Goal: Task Accomplishment & Management: Use online tool/utility

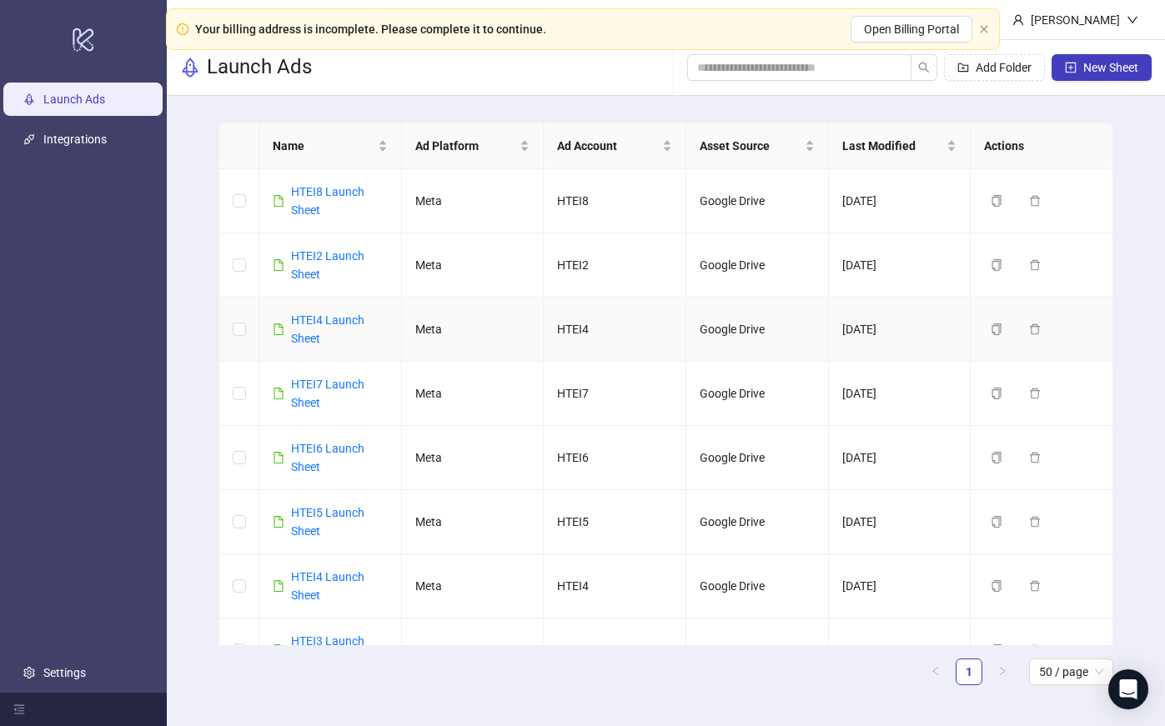
click at [338, 328] on div "HTEI4 Launch Sheet" at bounding box center [339, 329] width 97 height 37
click at [338, 321] on link "HTEI4 Launch Sheet" at bounding box center [327, 329] width 73 height 32
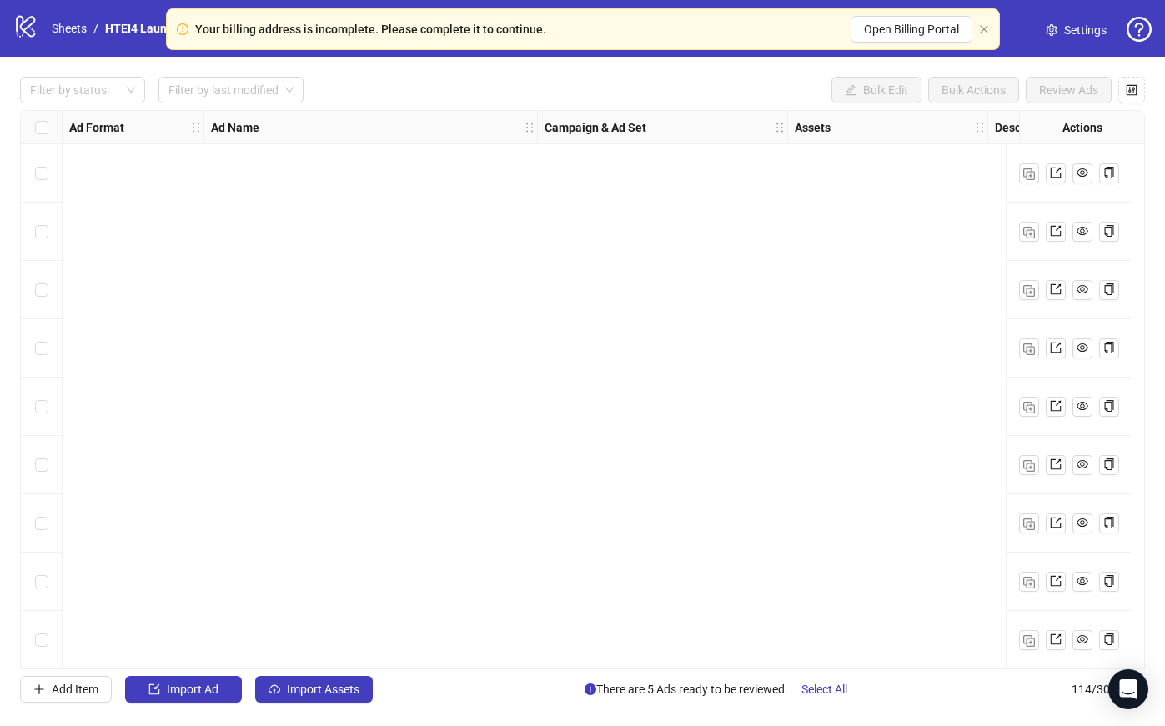
scroll to position [1244, 0]
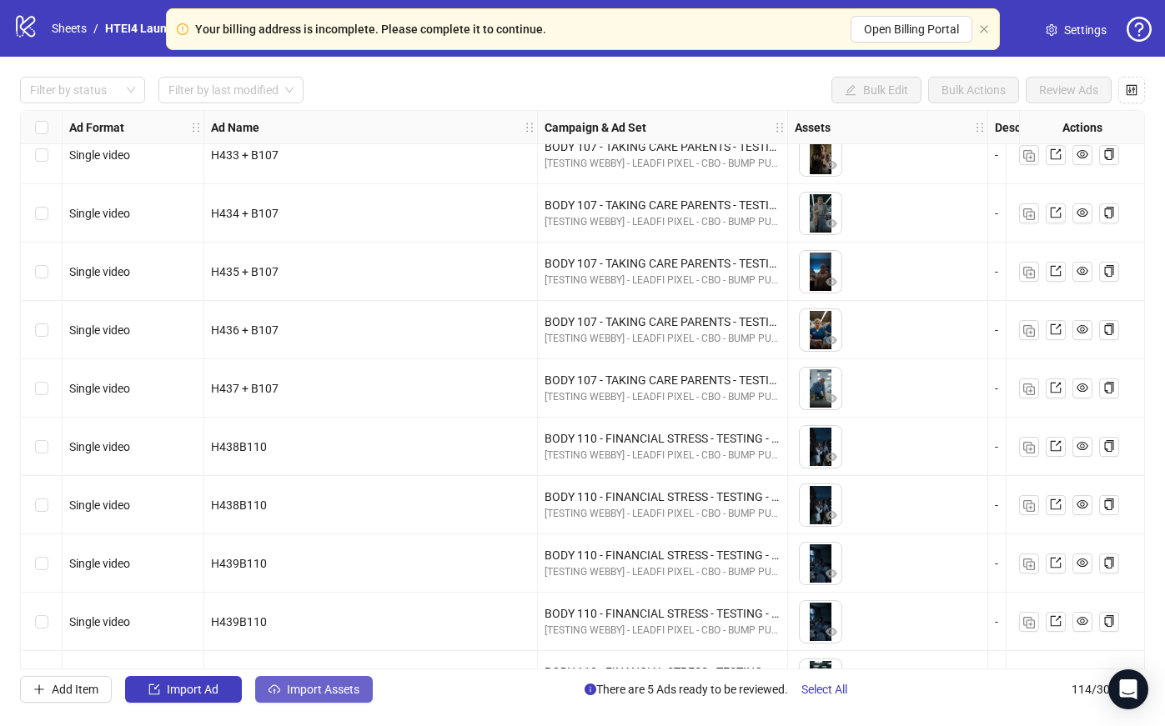
click at [341, 692] on span "Import Assets" at bounding box center [323, 689] width 73 height 13
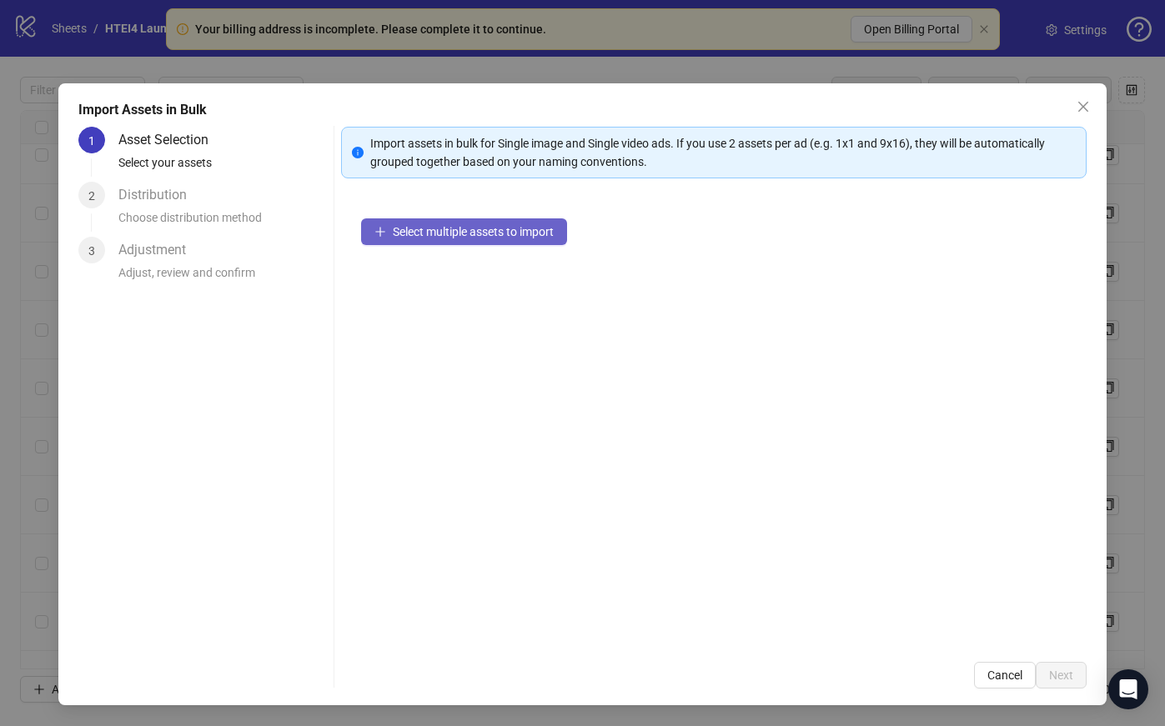
click at [516, 243] on button "Select multiple assets to import" at bounding box center [464, 231] width 206 height 27
click at [516, 241] on button "Select multiple assets to import" at bounding box center [464, 231] width 206 height 27
click at [499, 218] on button "Select multiple assets to import" at bounding box center [464, 231] width 206 height 27
click at [499, 231] on span "Select multiple assets to import" at bounding box center [473, 231] width 161 height 13
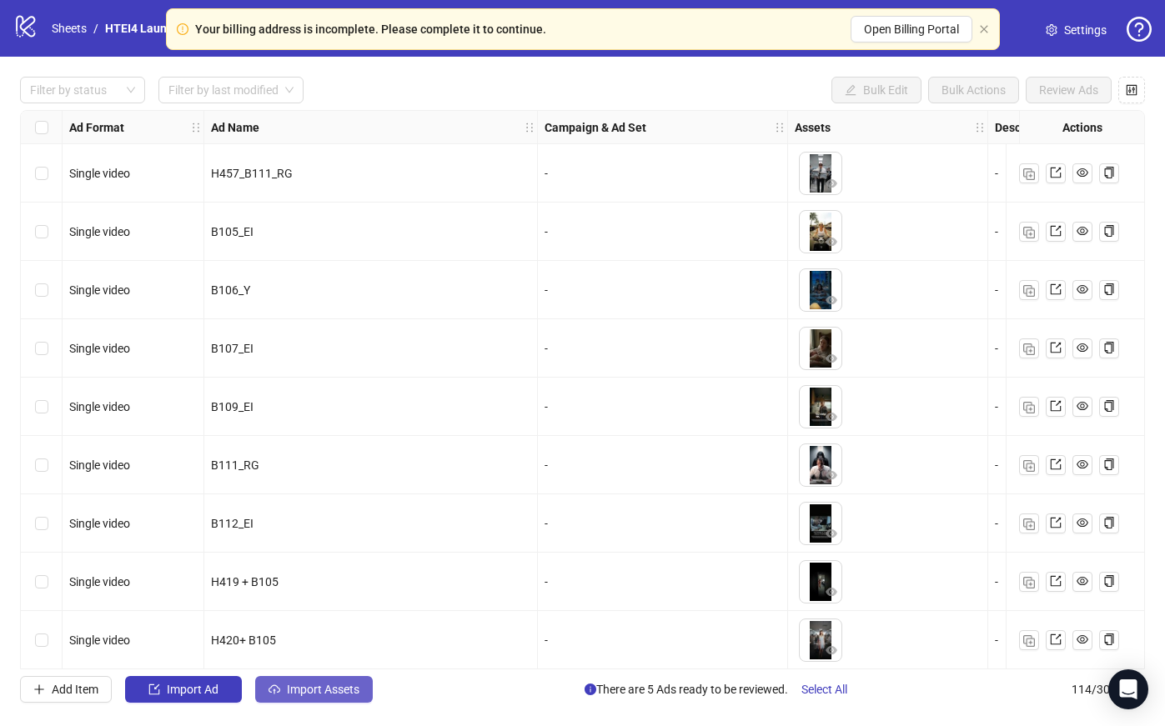
click at [340, 699] on button "Import Assets" at bounding box center [314, 689] width 118 height 27
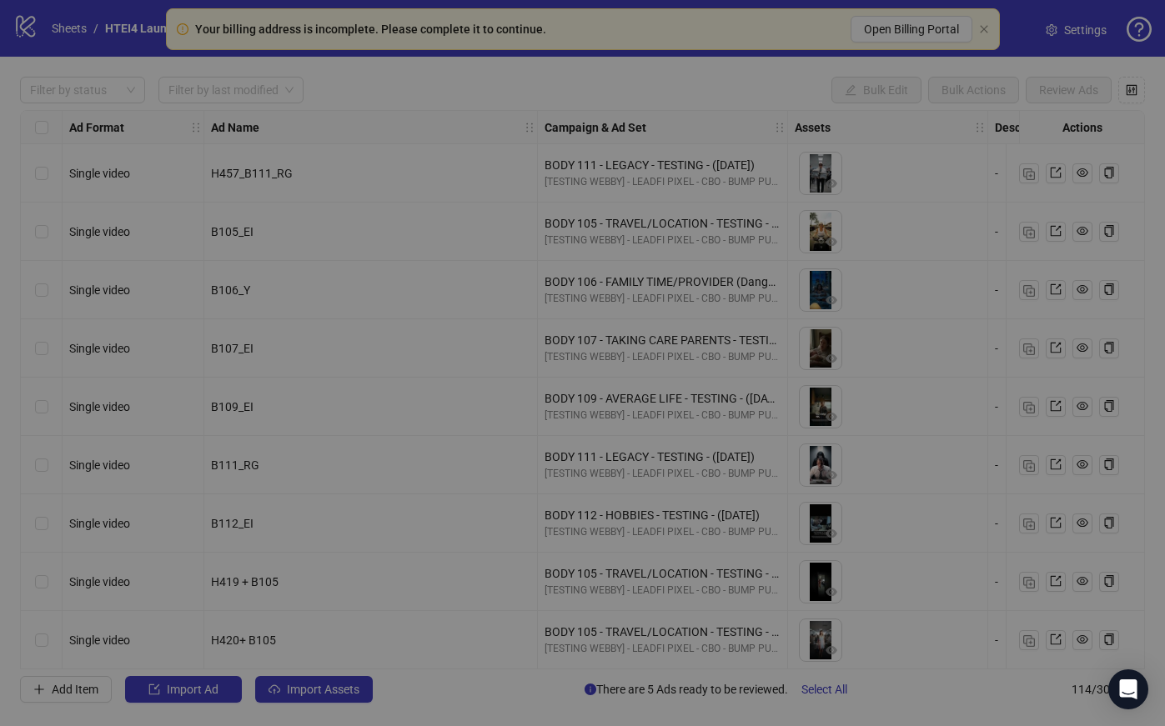
click at [341, 688] on div "Cancel Next" at bounding box center [713, 675] width 745 height 27
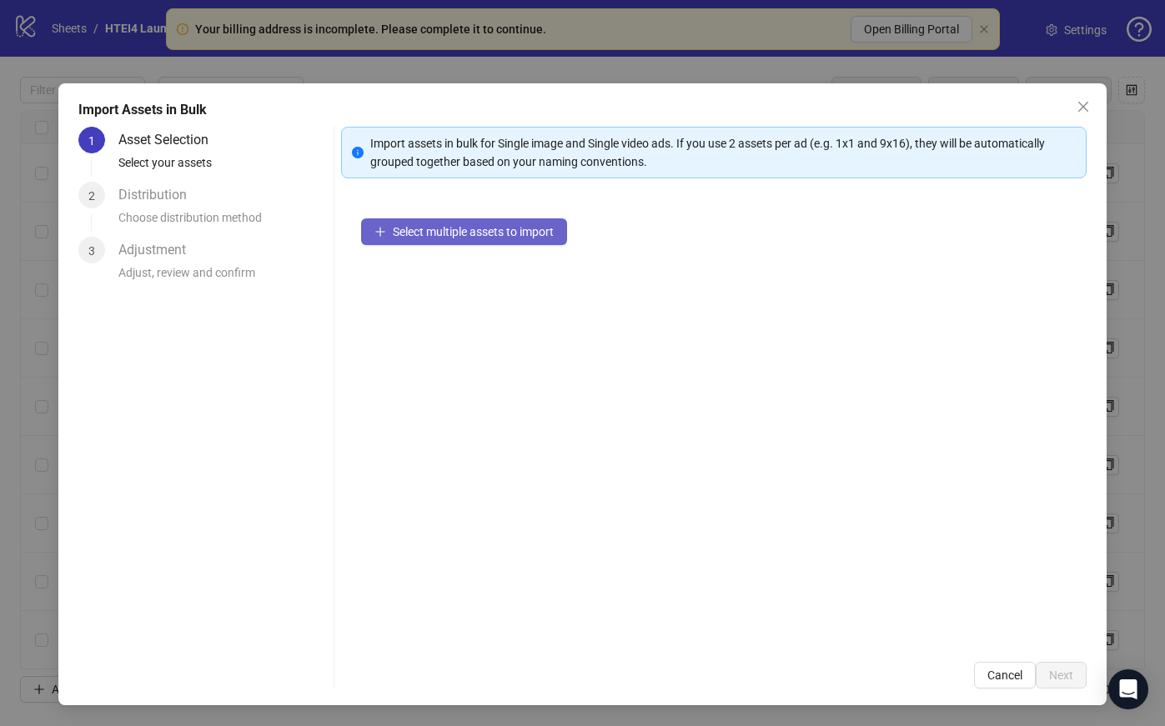
click at [510, 238] on button "Select multiple assets to import" at bounding box center [464, 231] width 206 height 27
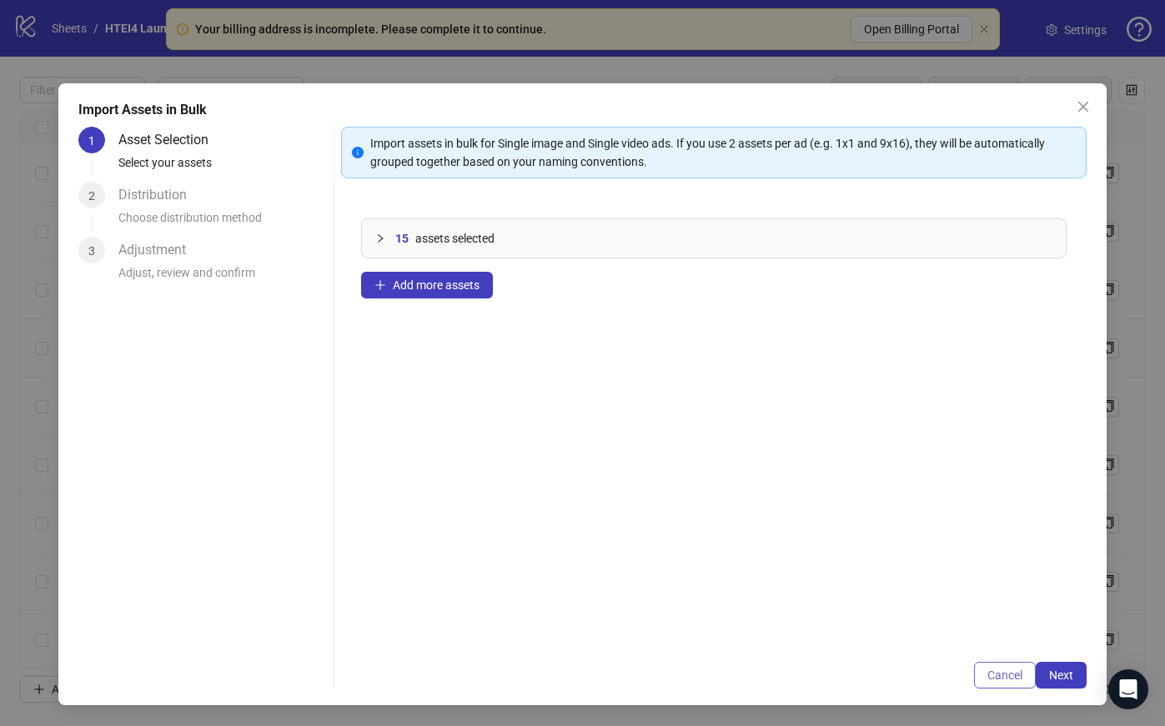
click at [1009, 673] on span "Cancel" at bounding box center [1004, 675] width 35 height 13
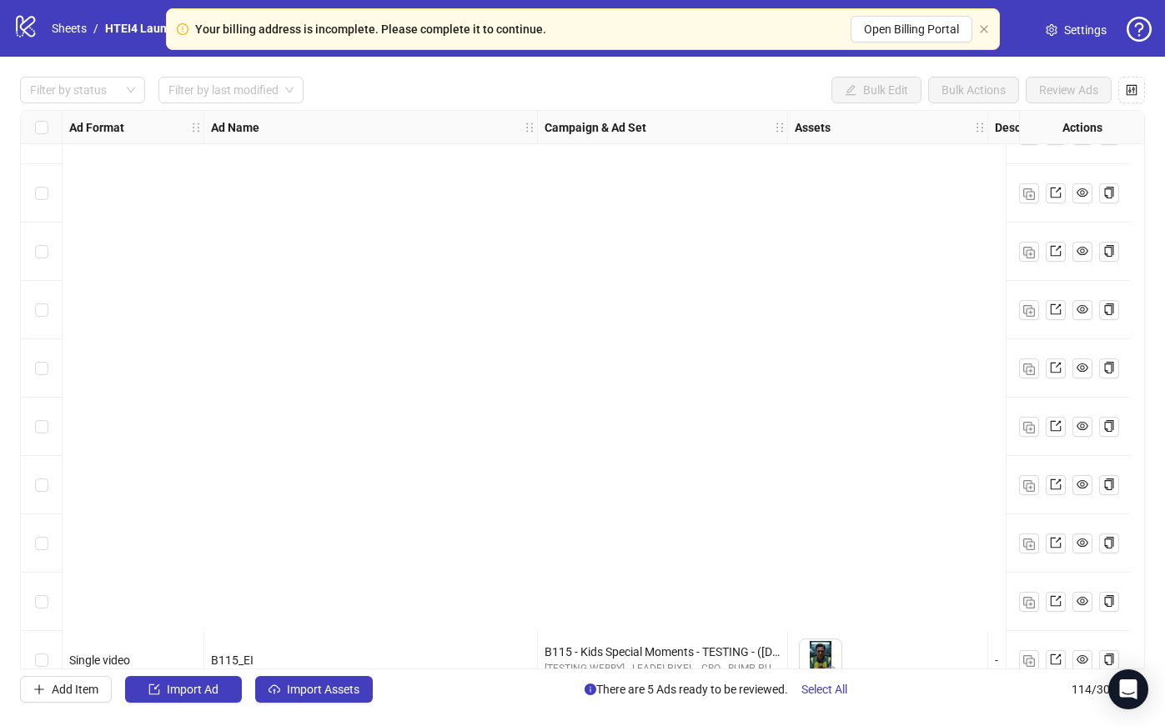
scroll to position [6134, 0]
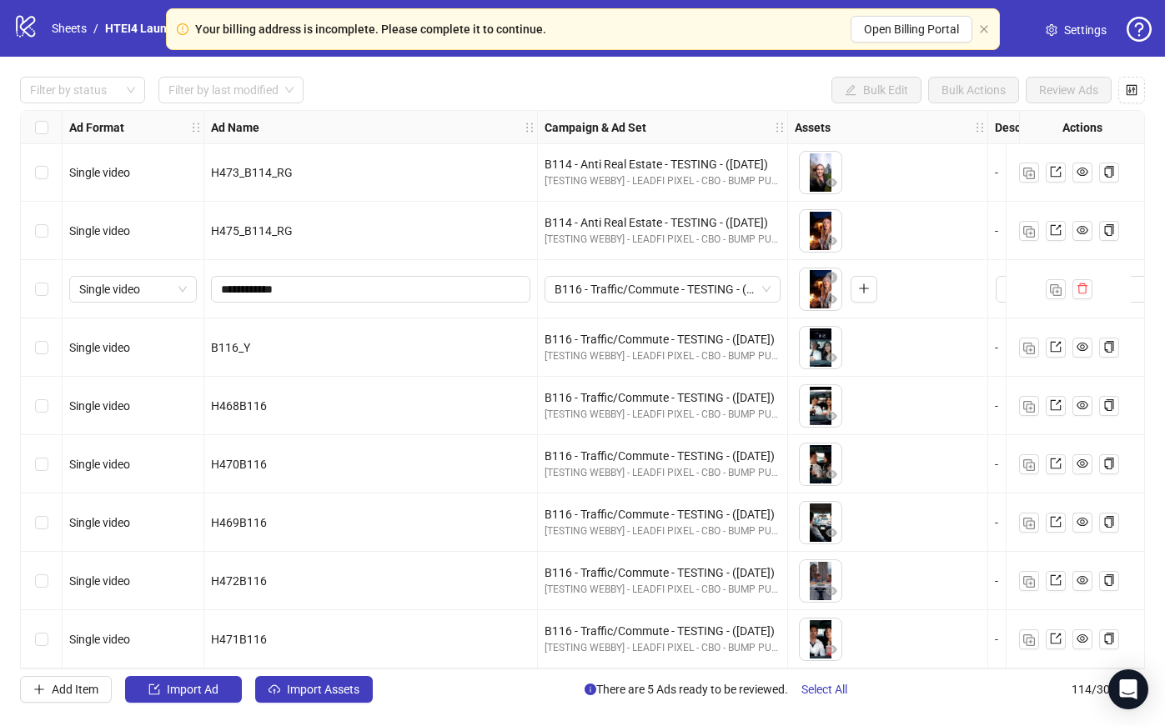
click at [48, 625] on div "Select row 114" at bounding box center [42, 639] width 42 height 58
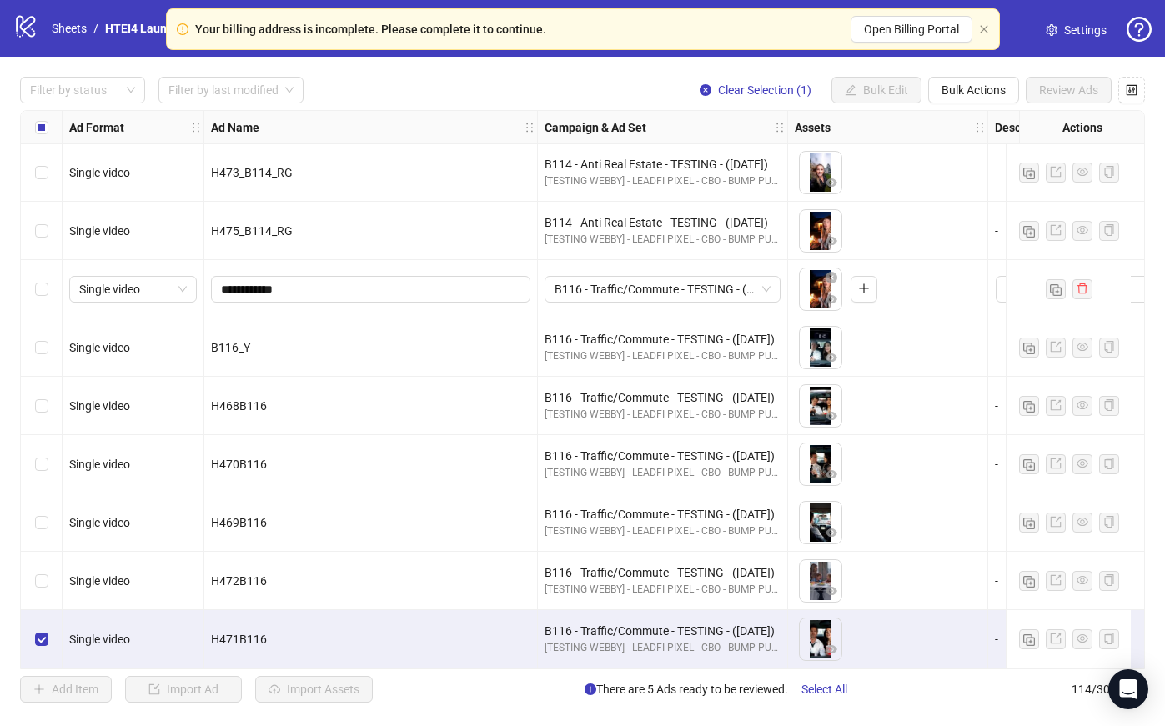
click at [923, 80] on div "Clear Selection (1) Bulk Edit Bulk Actions Review Ads" at bounding box center [915, 90] width 458 height 27
click at [941, 85] on span "Bulk Actions" at bounding box center [973, 89] width 64 height 13
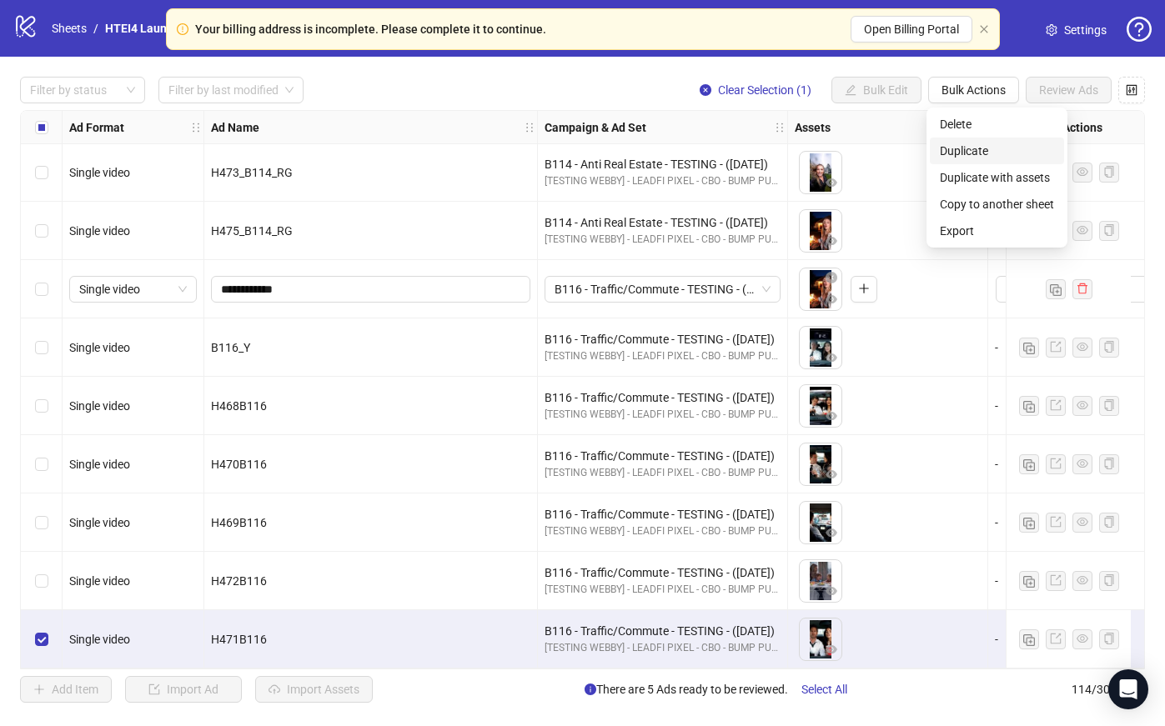
click at [960, 144] on span "Duplicate" at bounding box center [996, 151] width 114 height 18
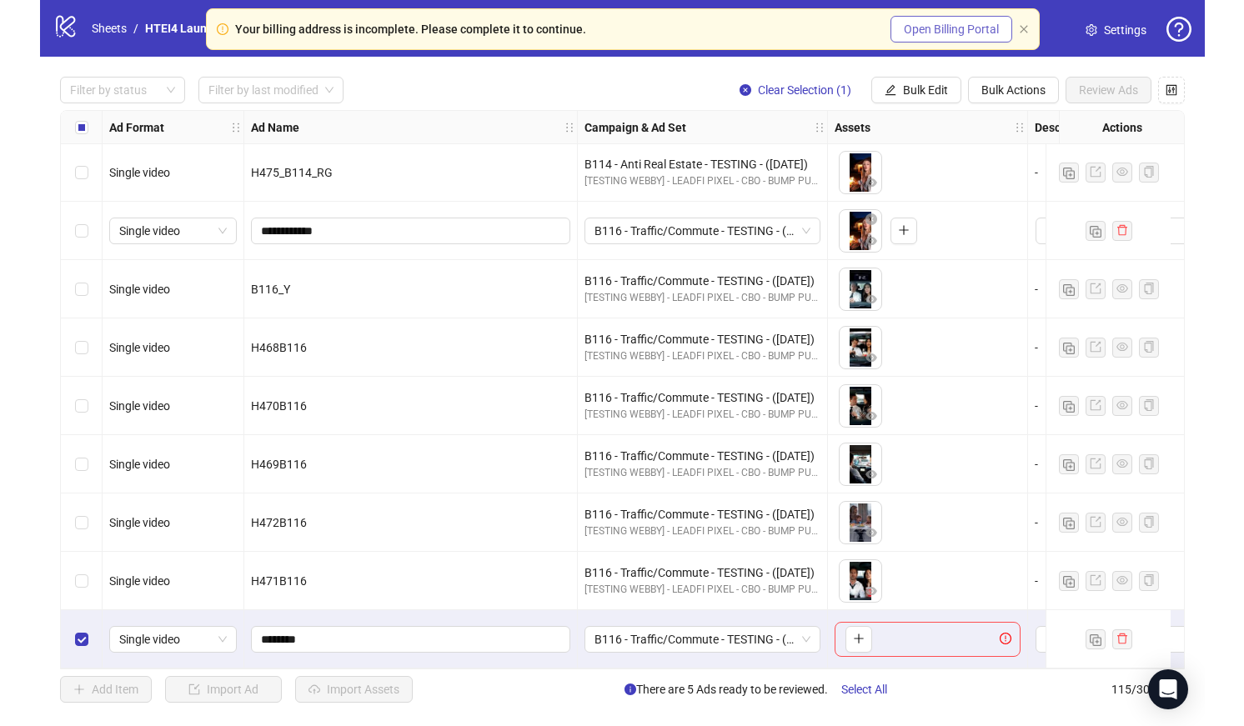
scroll to position [6193, 0]
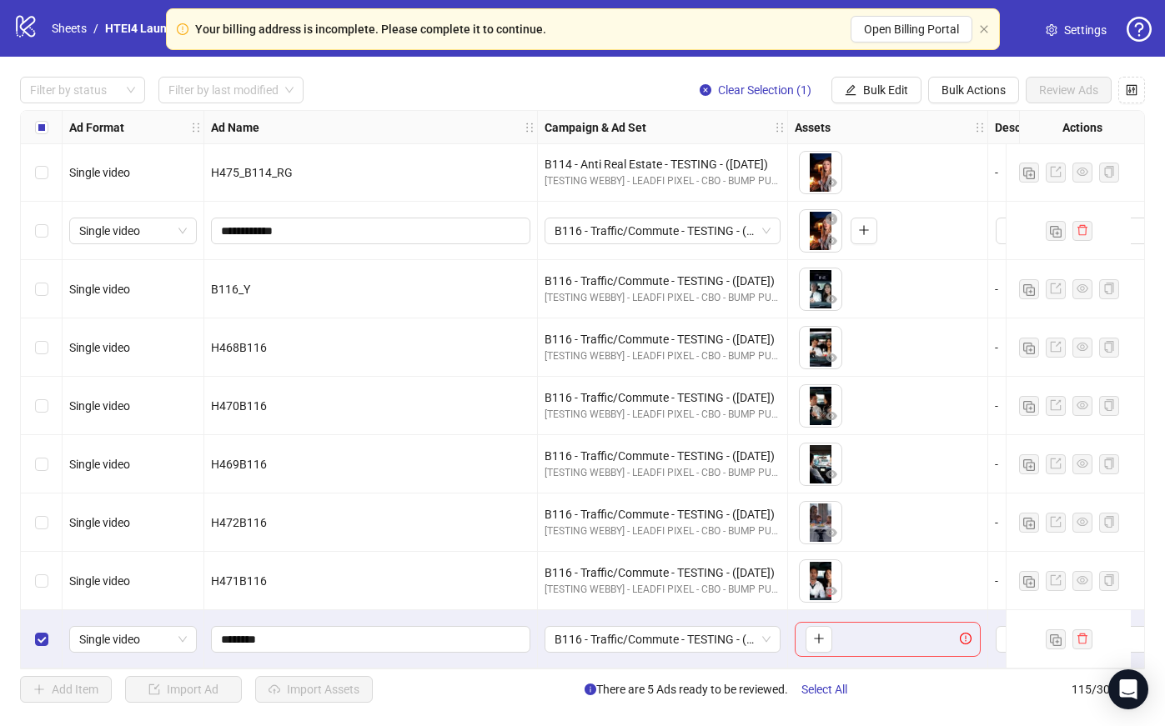
click at [46, 642] on div "Select row 115" at bounding box center [42, 639] width 42 height 58
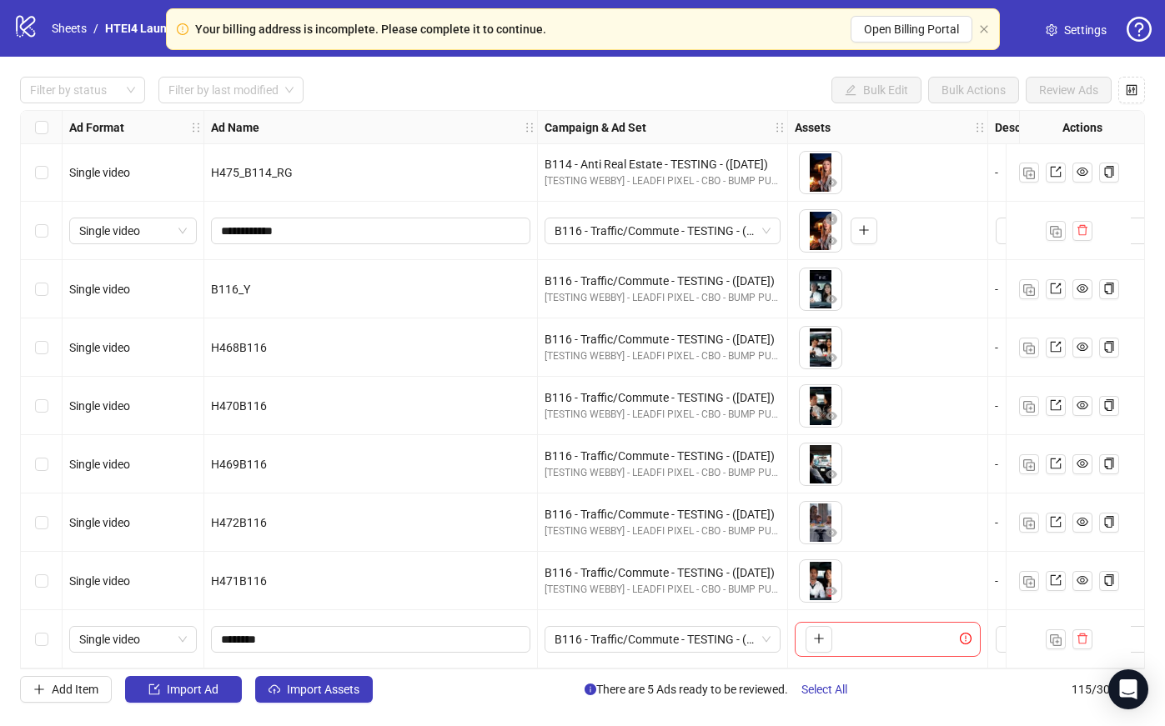
click at [315, 704] on div "Filter by status Filter by last modified Bulk Edit Bulk Actions Review Ads Ad F…" at bounding box center [582, 390] width 1165 height 666
click at [315, 697] on button "Import Assets" at bounding box center [314, 689] width 118 height 27
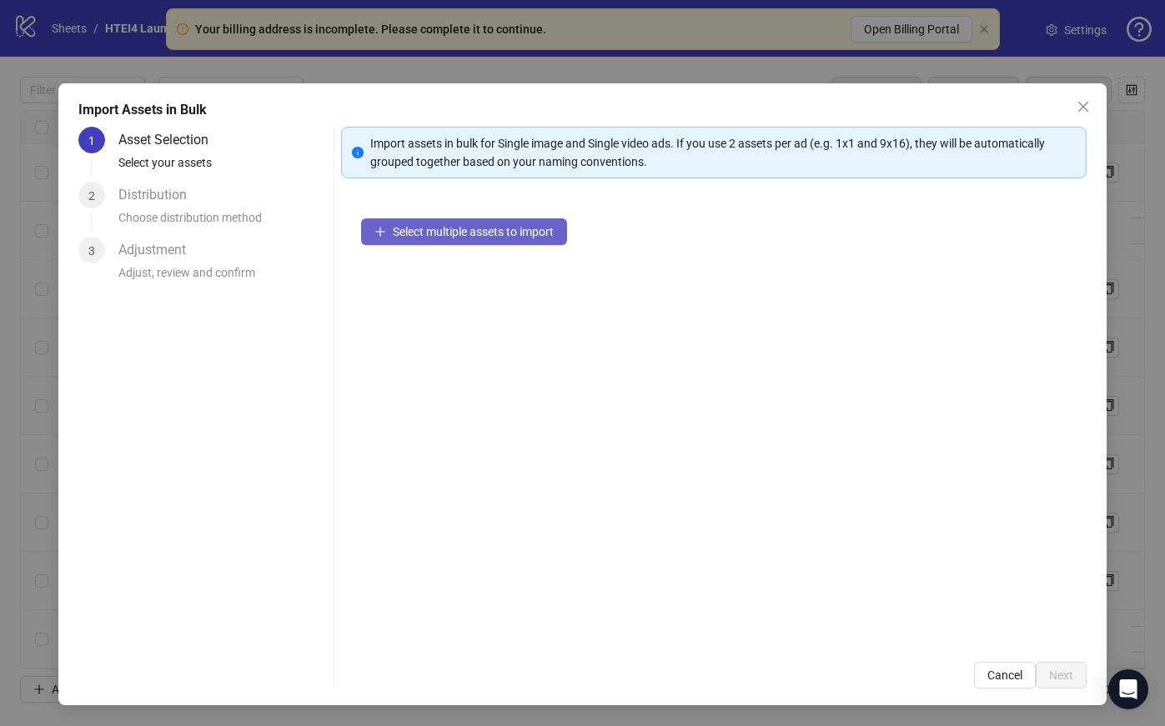
click at [480, 225] on span "Select multiple assets to import" at bounding box center [473, 231] width 161 height 13
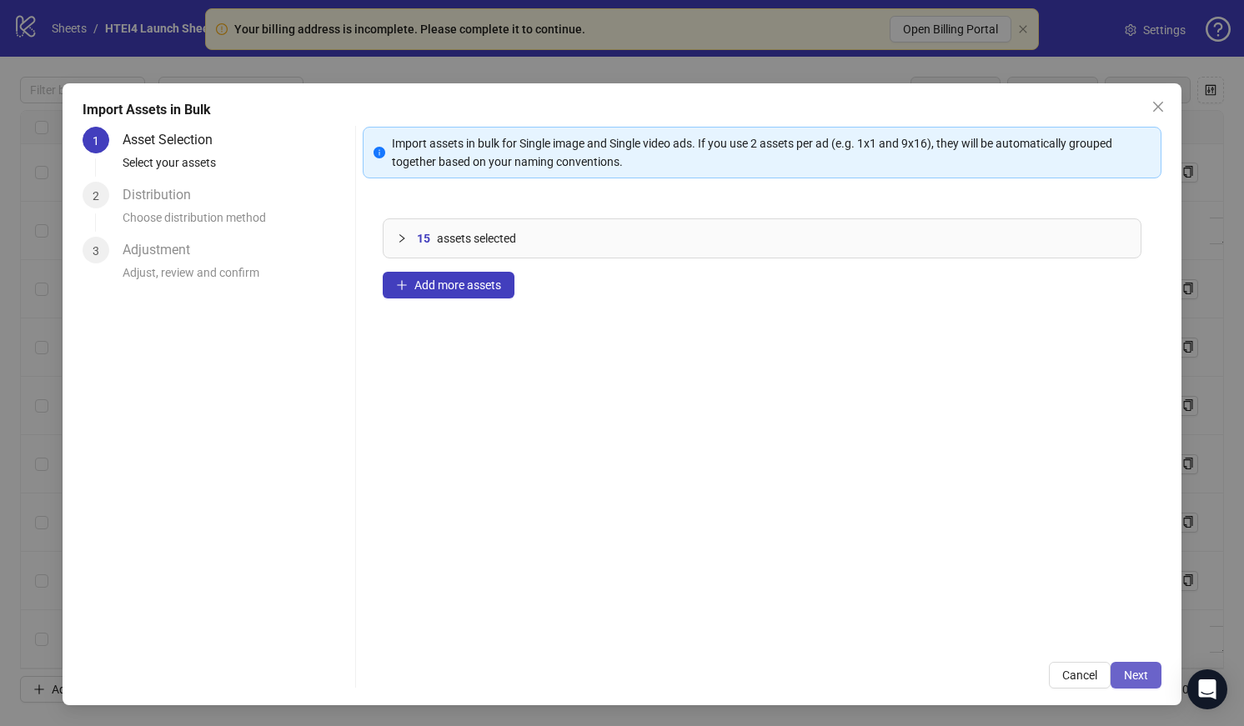
click at [1129, 678] on span "Next" at bounding box center [1136, 675] width 24 height 13
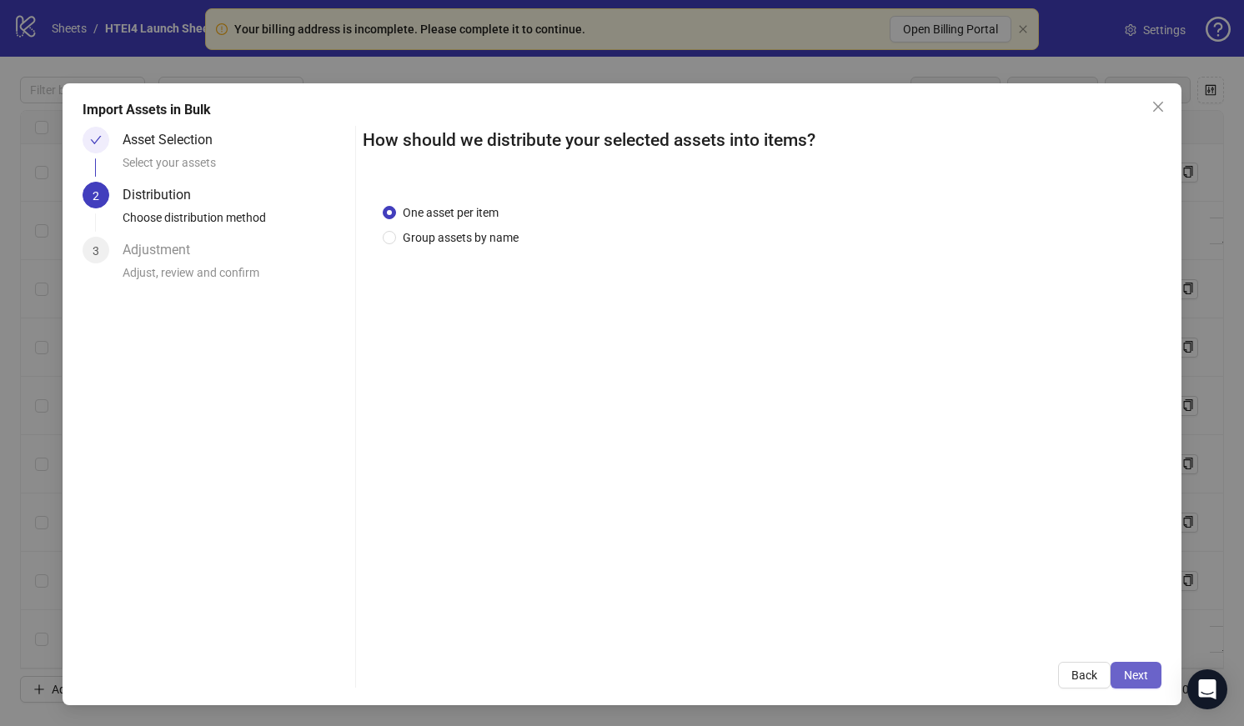
click at [1147, 664] on button "Next" at bounding box center [1135, 675] width 51 height 27
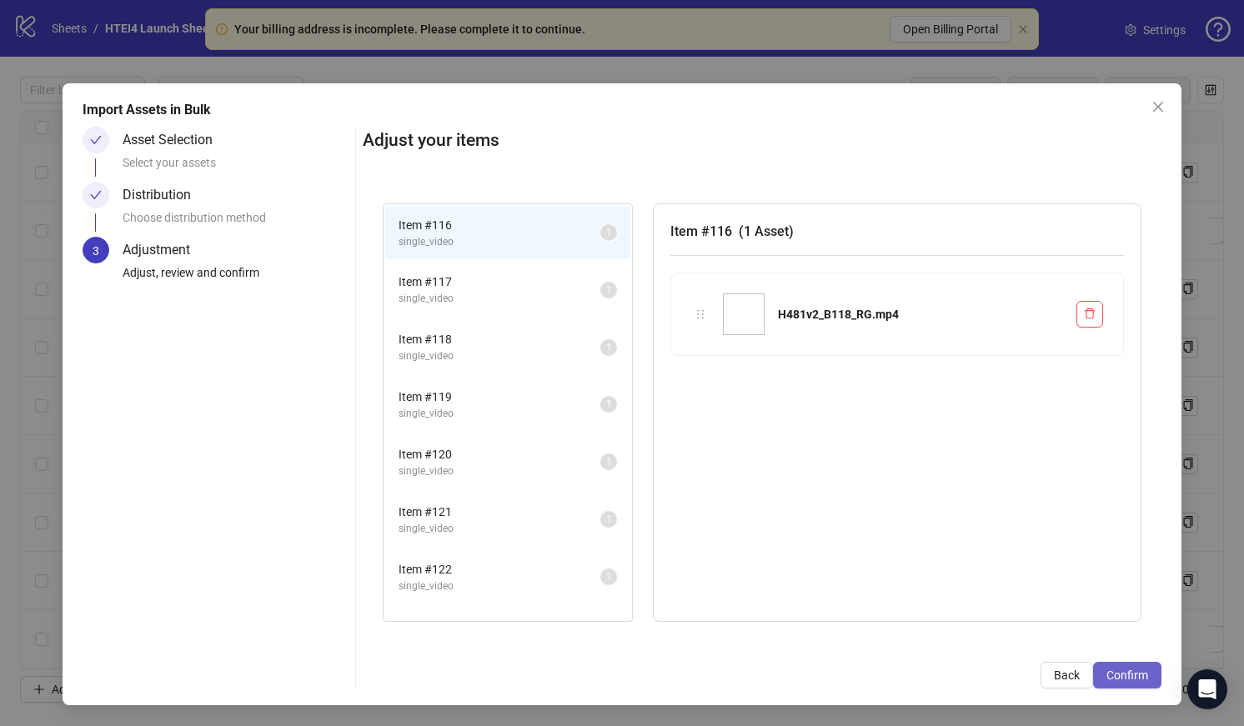
click at [1116, 674] on span "Confirm" at bounding box center [1127, 675] width 42 height 13
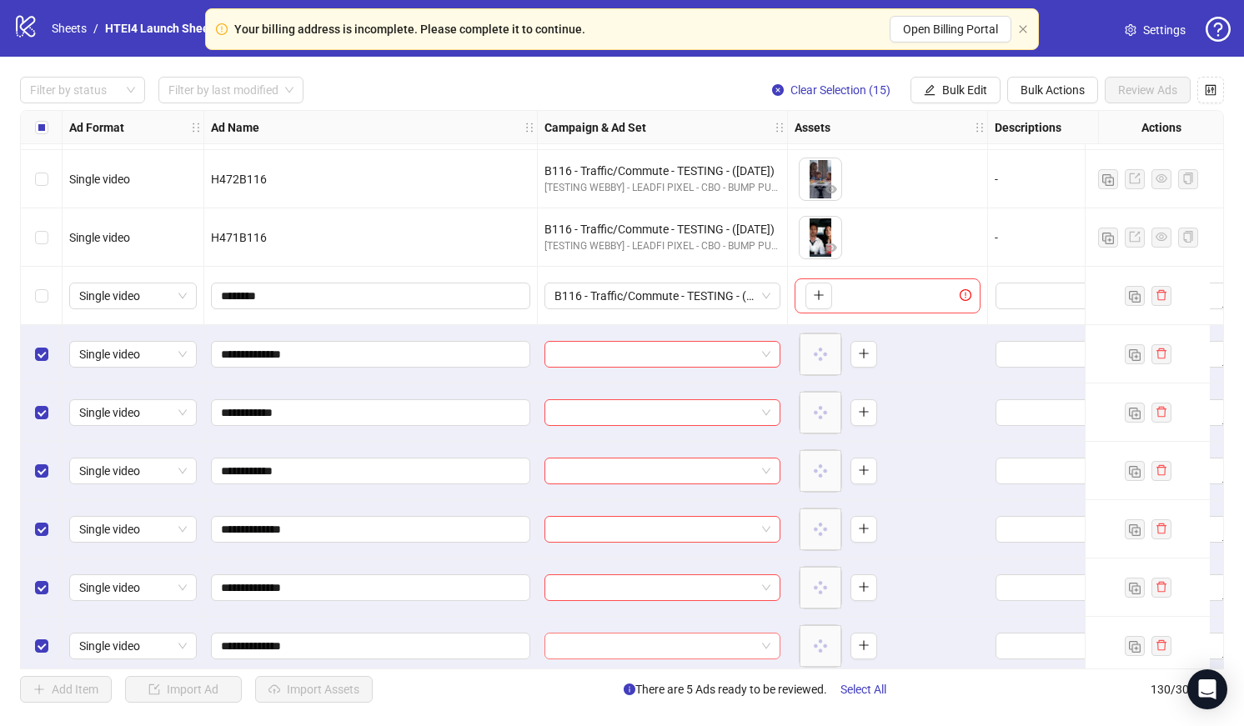
scroll to position [6456, 0]
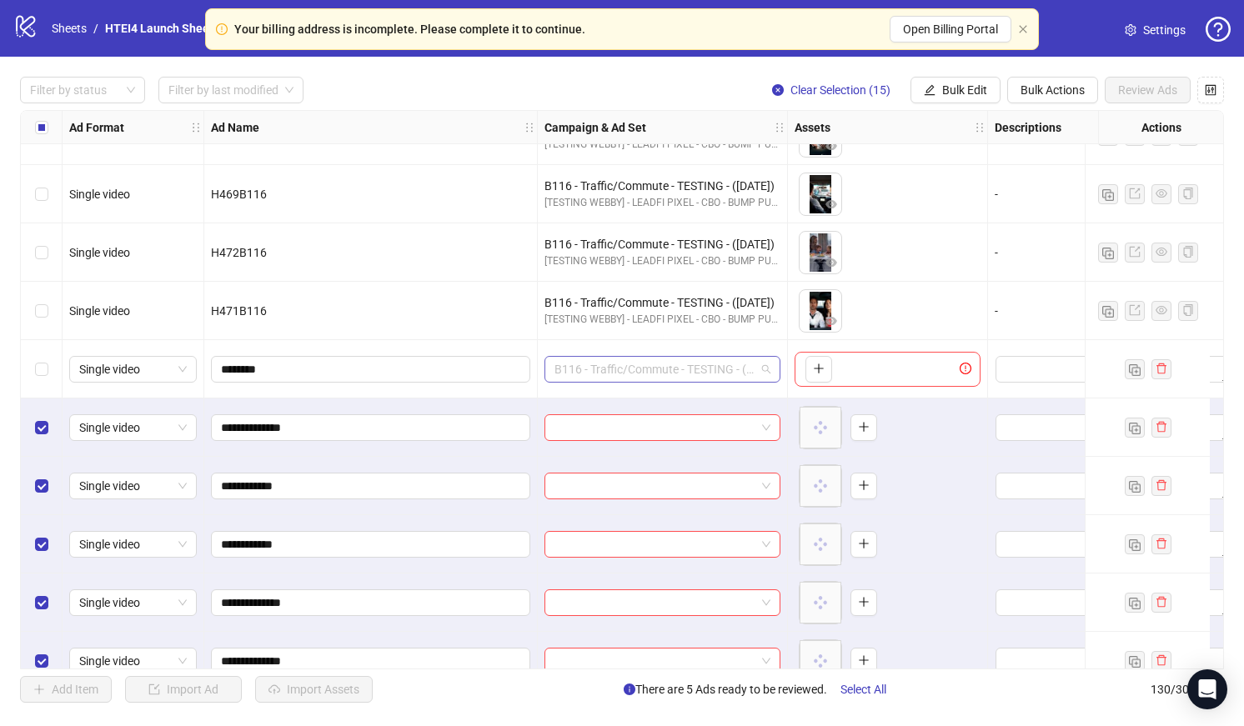
click at [725, 372] on span "B116 - Traffic/Commute - TESTING - ([DATE])" at bounding box center [662, 369] width 216 height 25
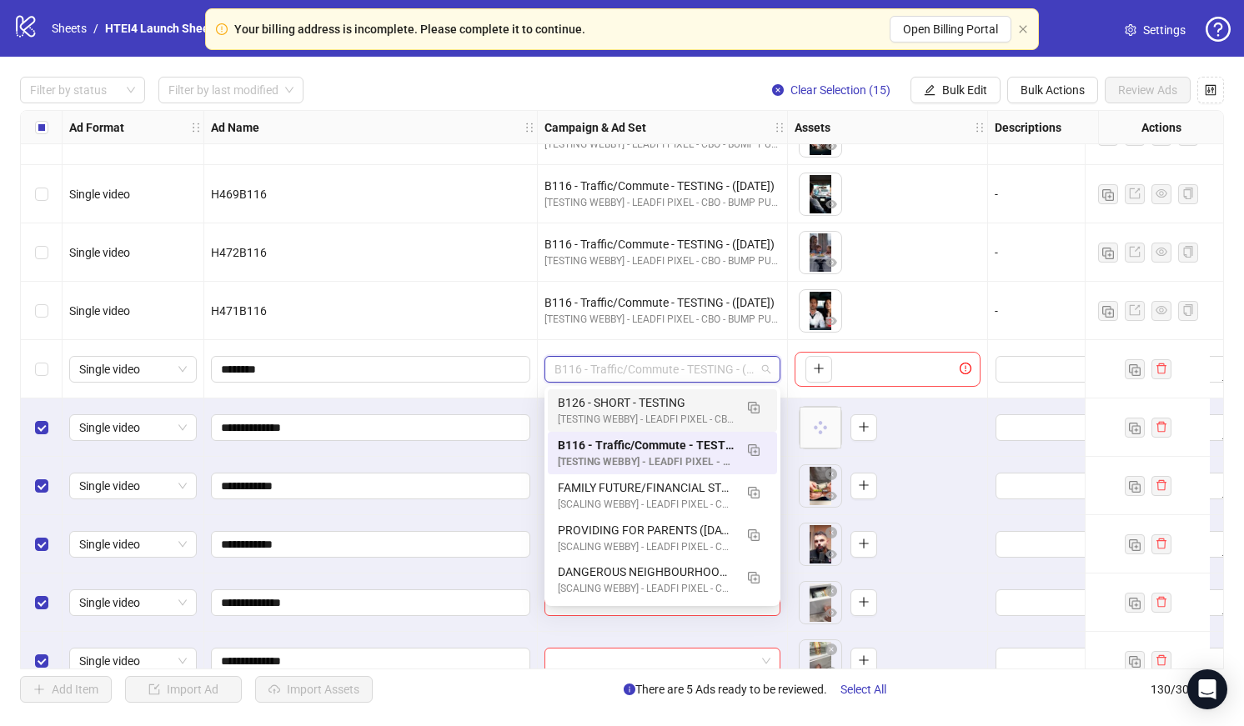
drag, startPoint x: 754, startPoint y: 407, endPoint x: 457, endPoint y: 404, distance: 296.8
click at [457, 406] on body "Your billing address is incomplete. Please complete it to continue. Open Billin…" at bounding box center [622, 363] width 1244 height 726
click at [457, 396] on div "********" at bounding box center [370, 369] width 333 height 58
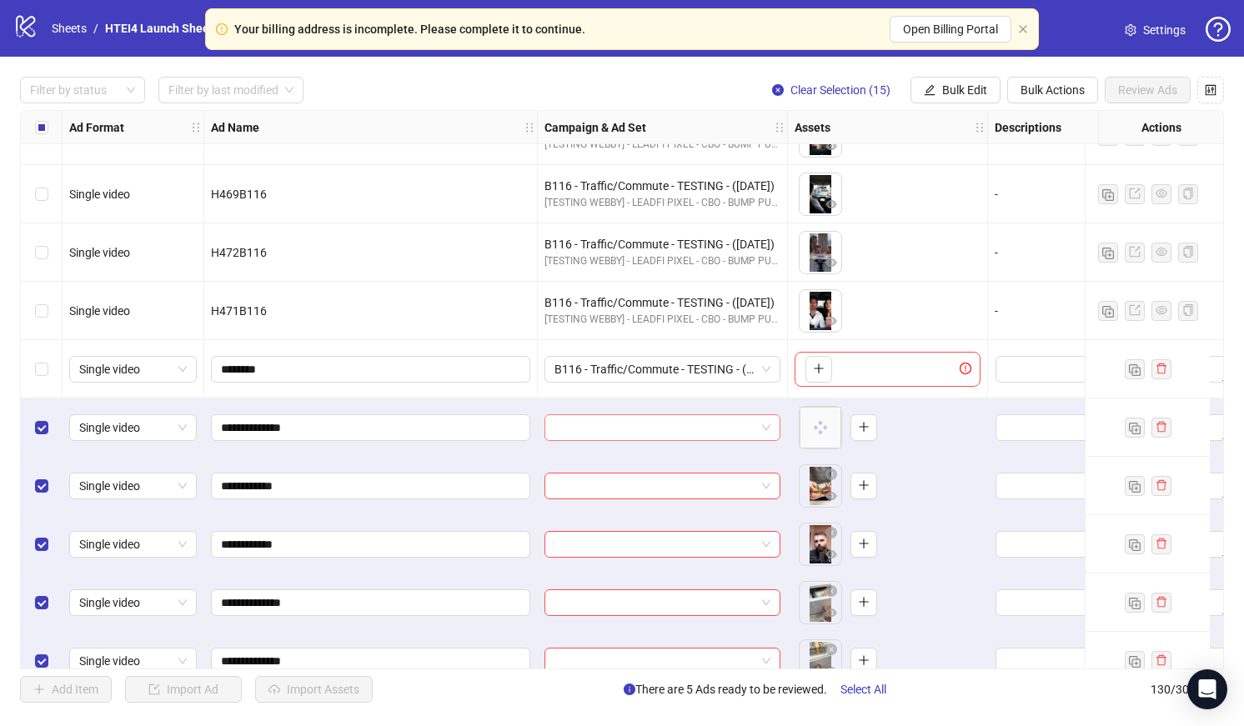
click at [760, 432] on span at bounding box center [662, 427] width 216 height 25
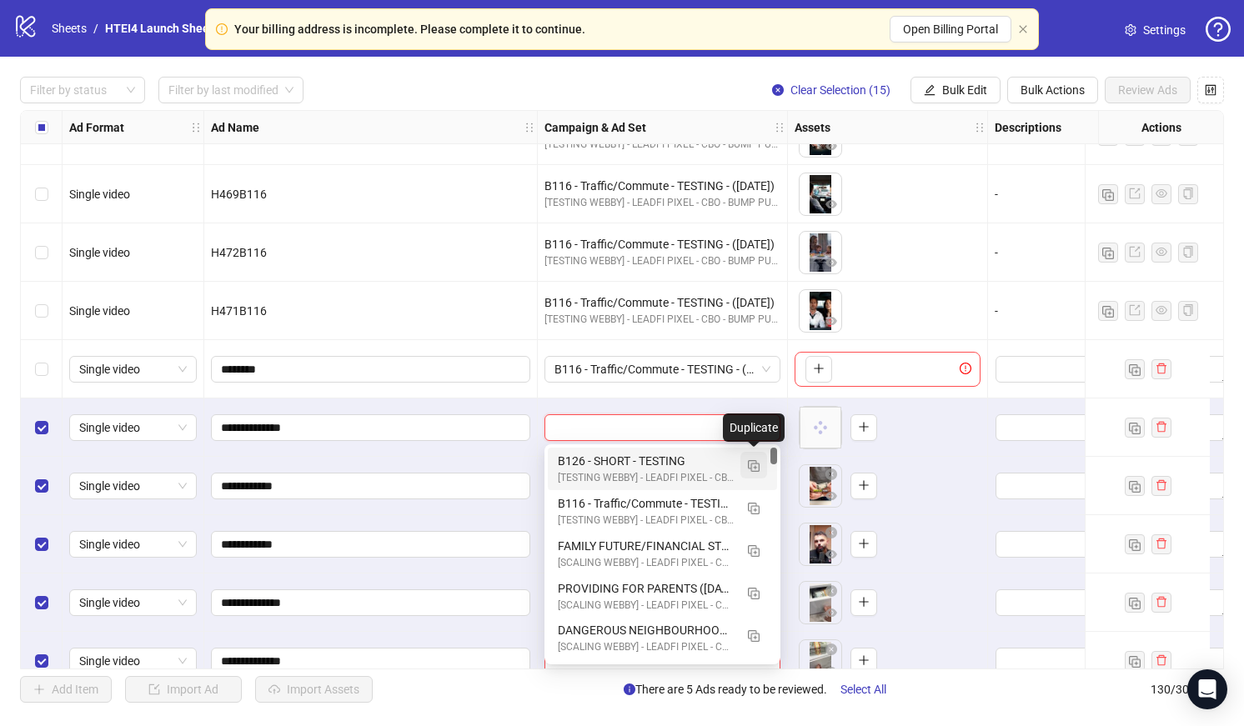
click at [763, 461] on button "button" at bounding box center [753, 465] width 27 height 27
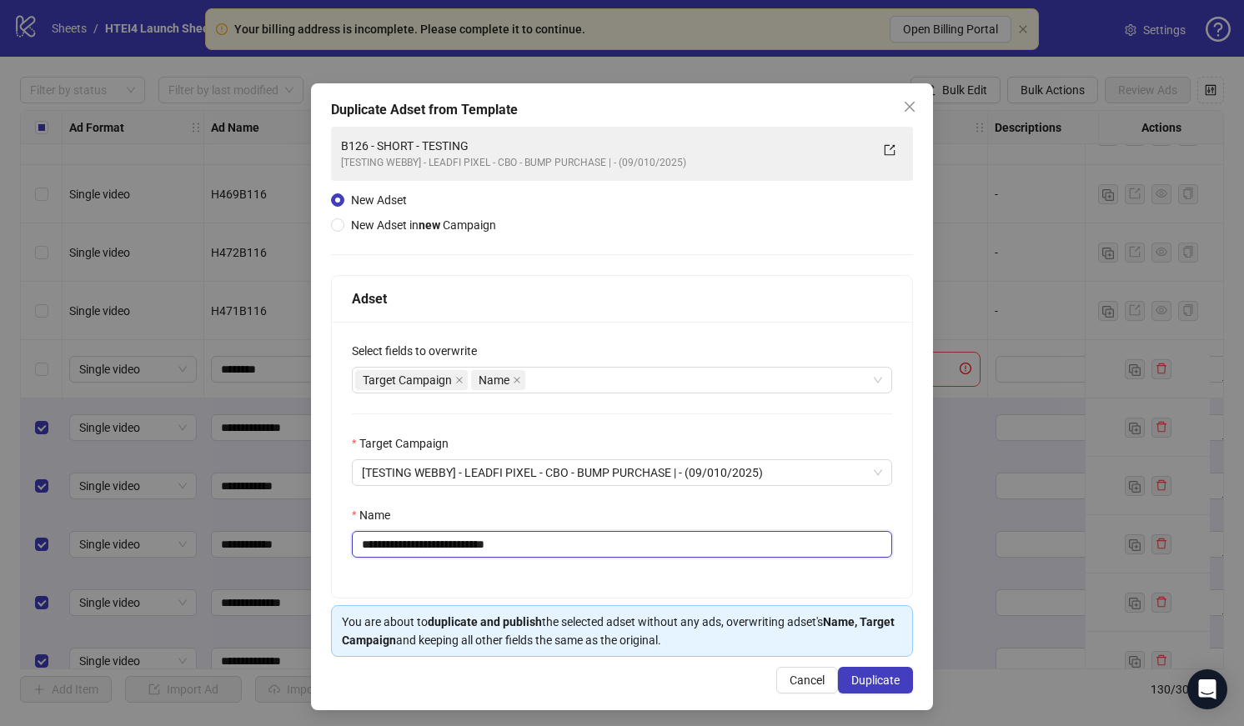
drag, startPoint x: 548, startPoint y: 547, endPoint x: 335, endPoint y: 546, distance: 212.6
click at [334, 547] on div "**********" at bounding box center [622, 460] width 580 height 276
type input "**********"
click at [884, 688] on button "Duplicate" at bounding box center [875, 680] width 75 height 27
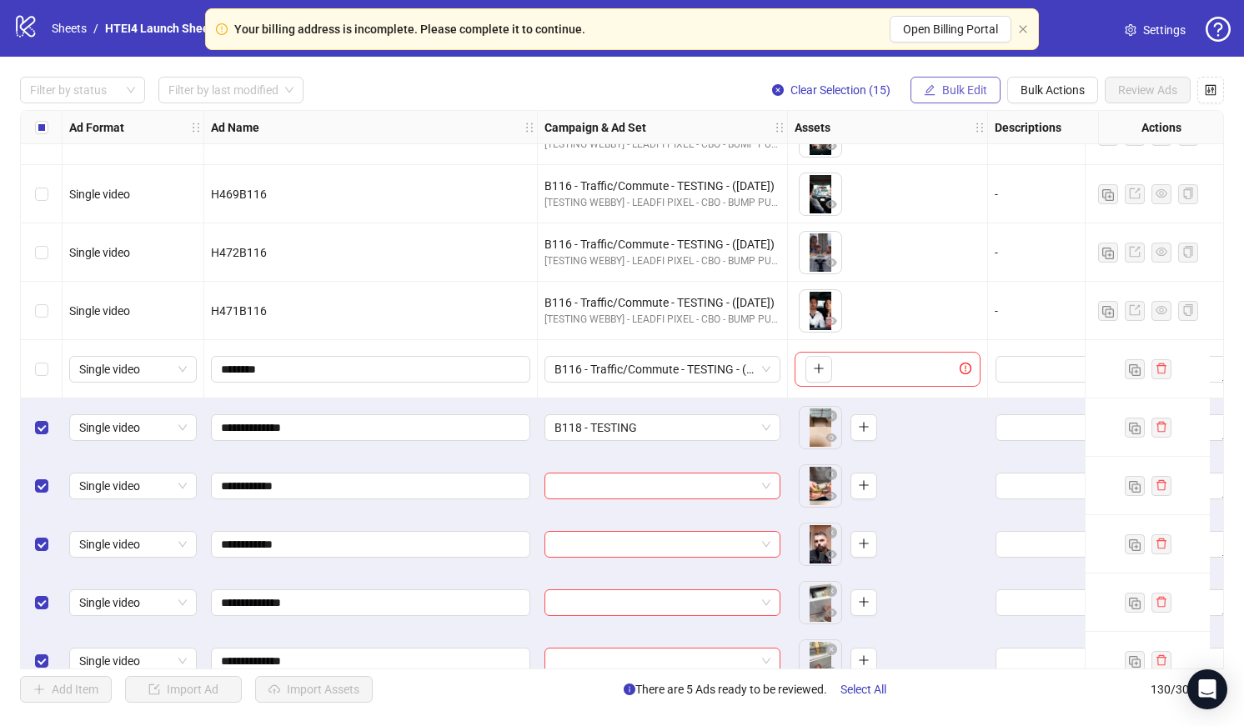
click at [957, 78] on button "Bulk Edit" at bounding box center [955, 90] width 90 height 27
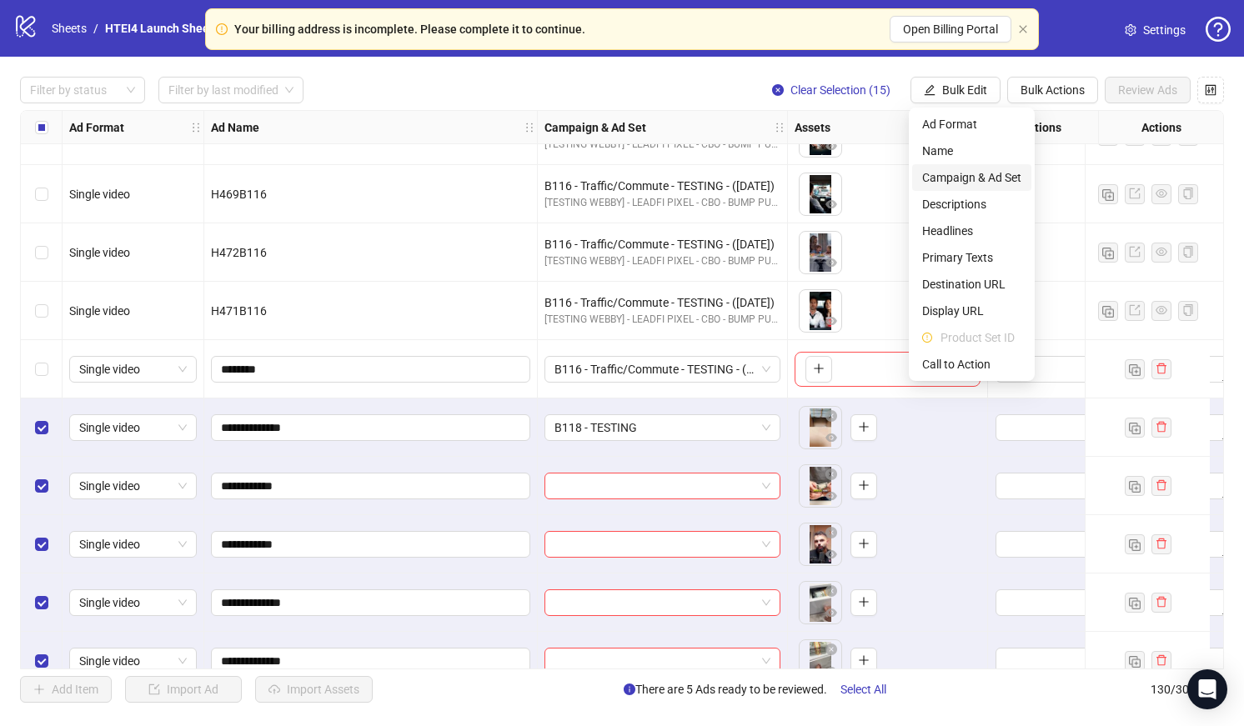
click at [952, 176] on span "Campaign & Ad Set" at bounding box center [971, 177] width 99 height 18
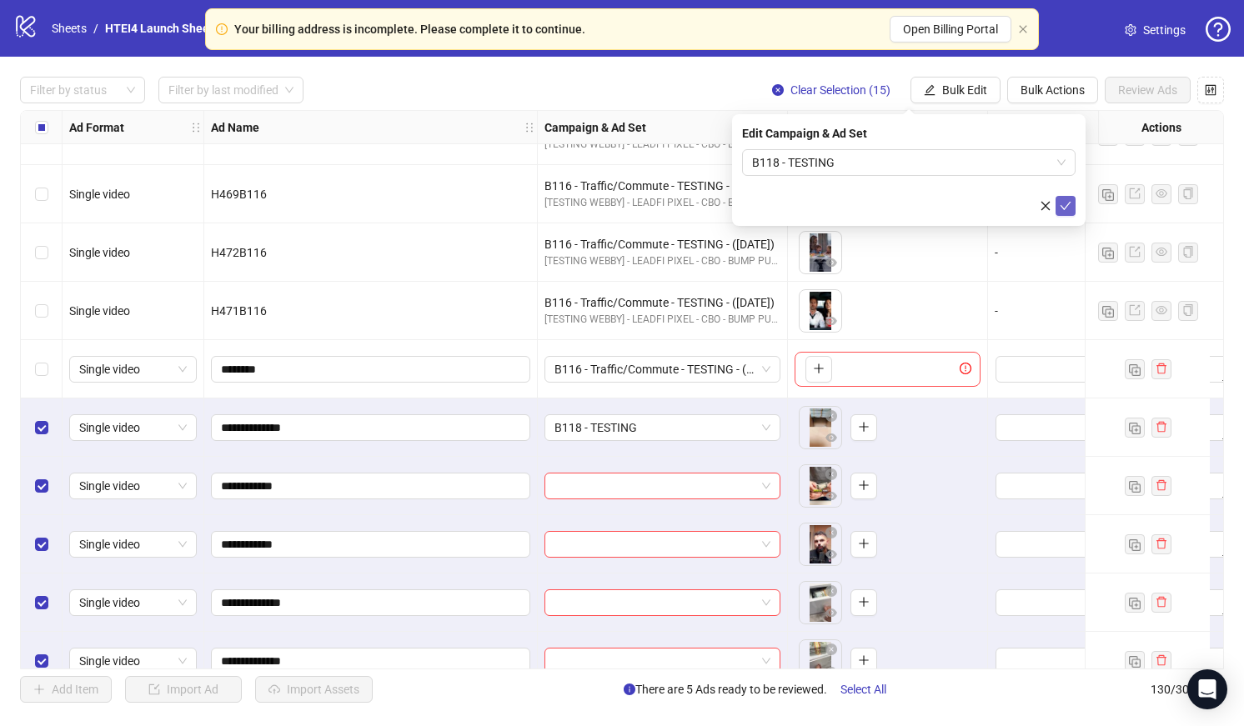
click at [1055, 203] on button "submit" at bounding box center [1065, 206] width 20 height 20
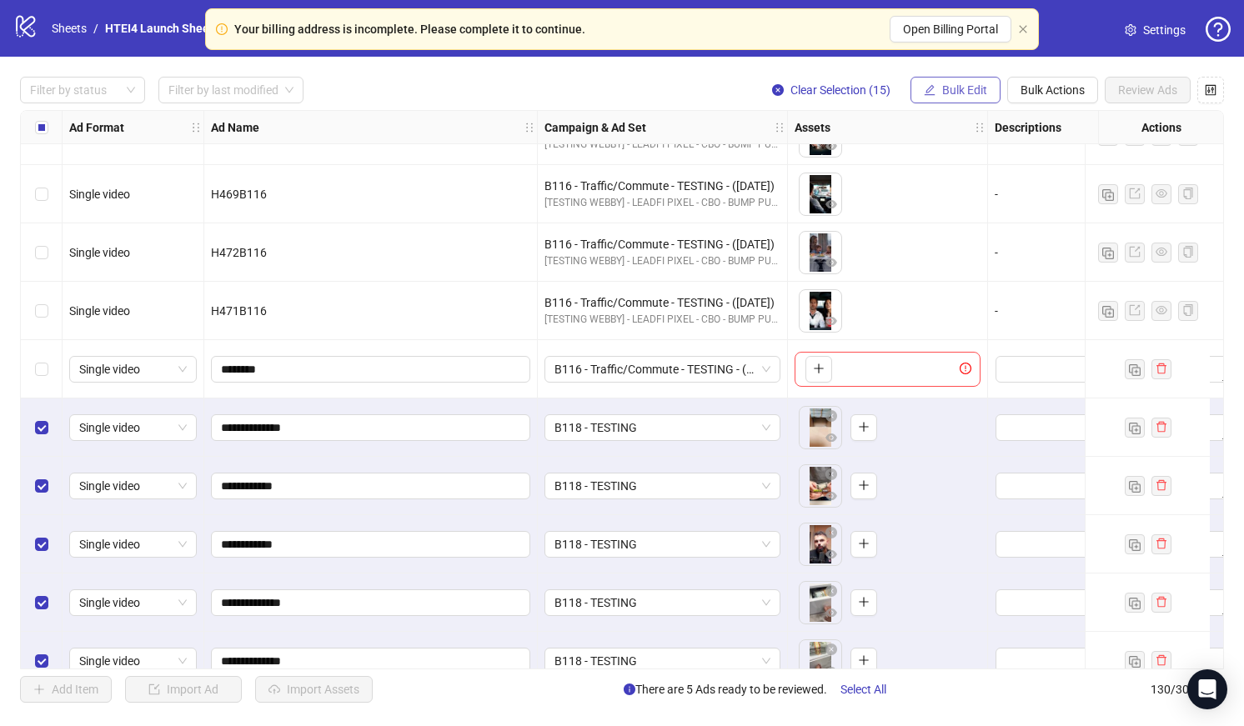
click at [961, 83] on button "Bulk Edit" at bounding box center [955, 90] width 90 height 27
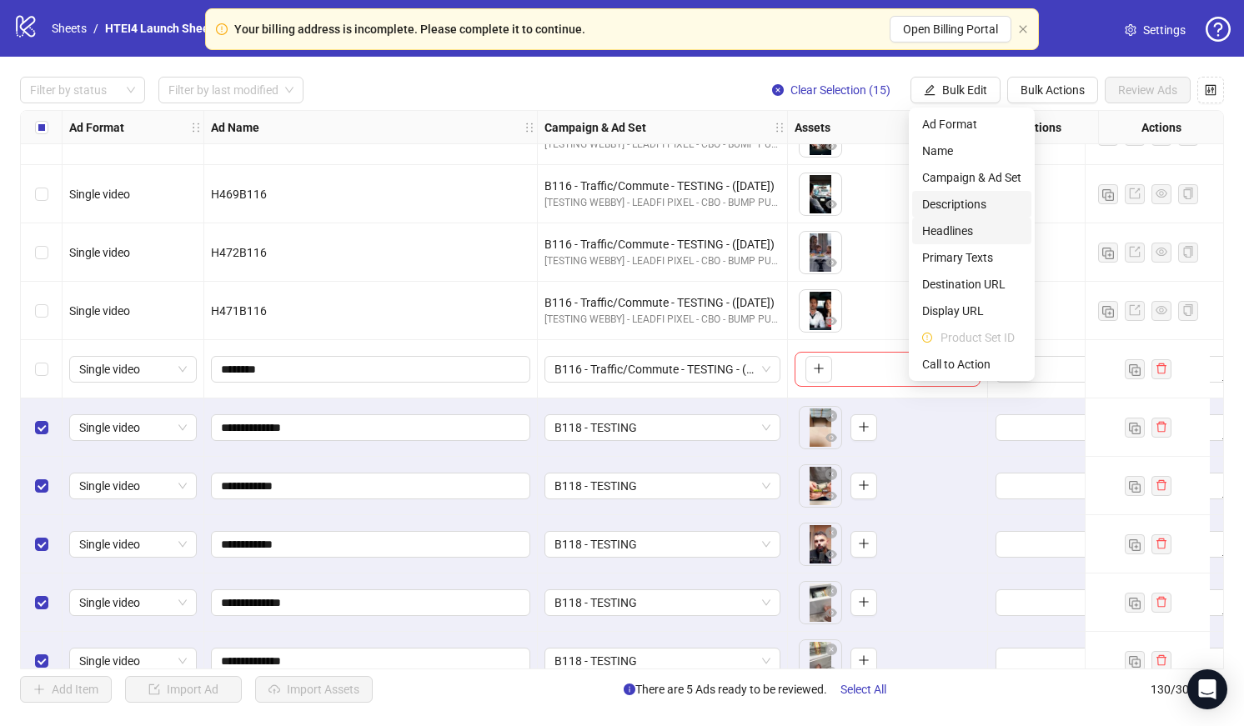
click at [964, 224] on span "Headlines" at bounding box center [971, 231] width 99 height 18
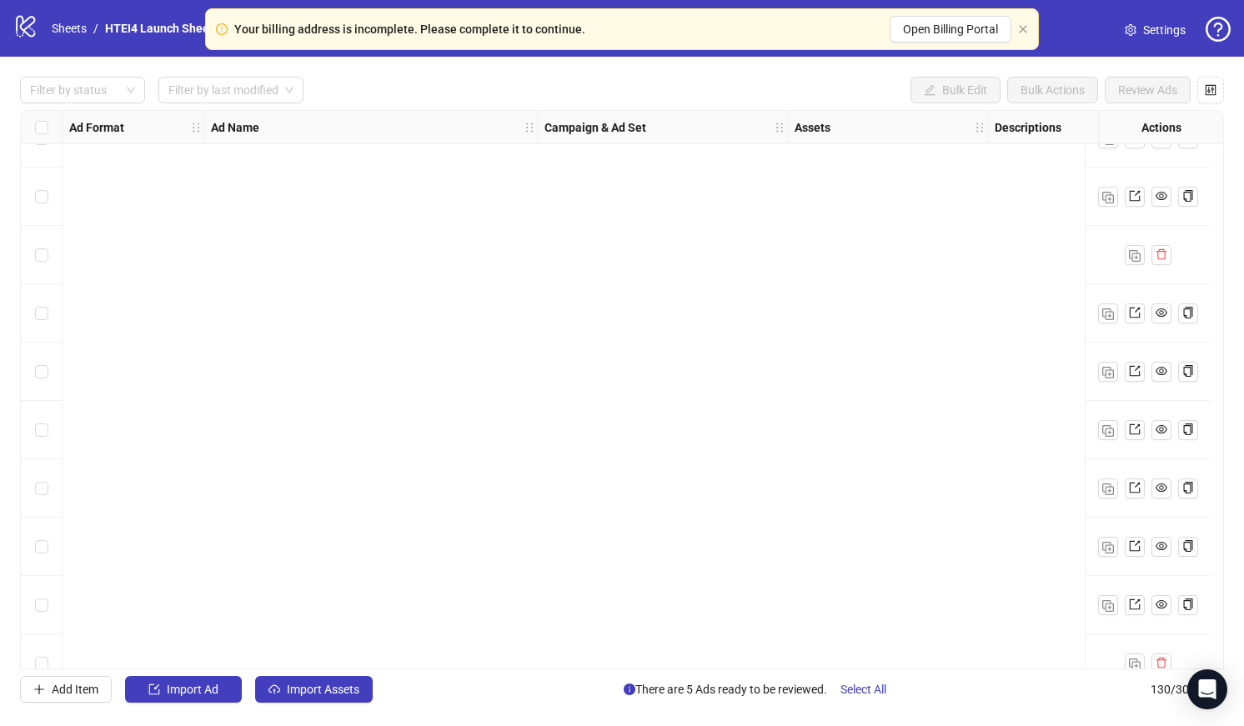
scroll to position [7068, 0]
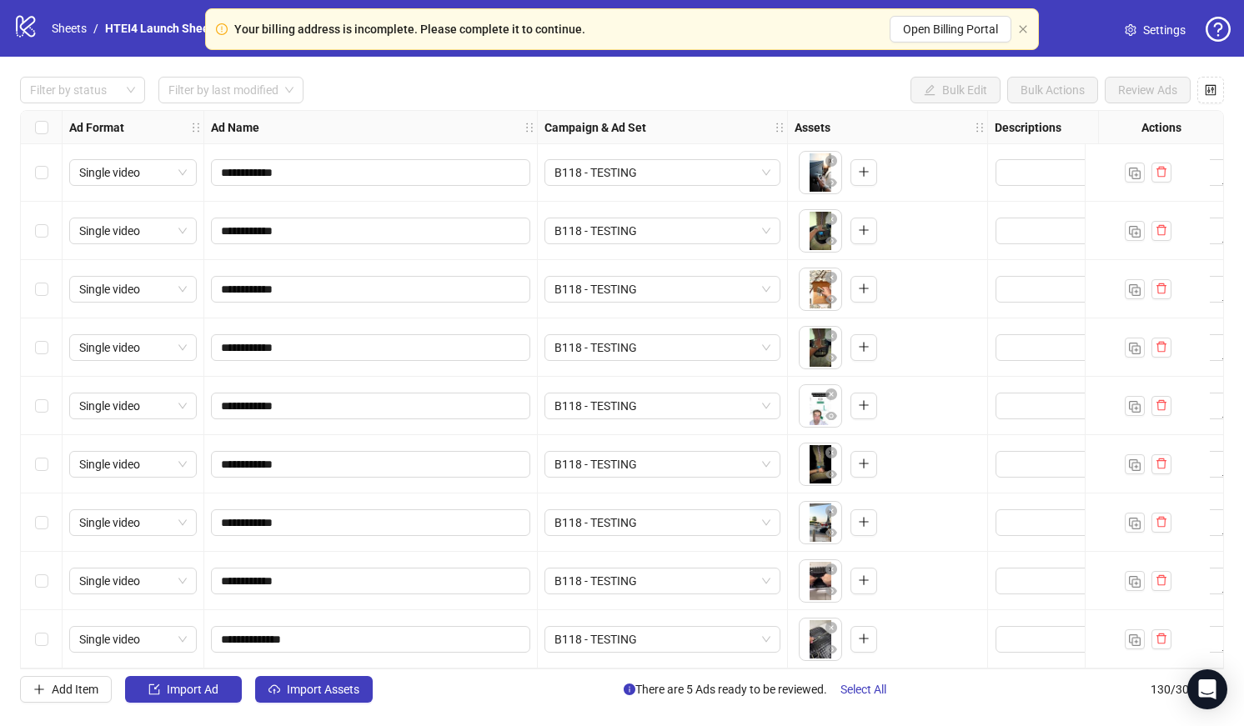
click at [58, 628] on div "Select row 130" at bounding box center [42, 639] width 42 height 58
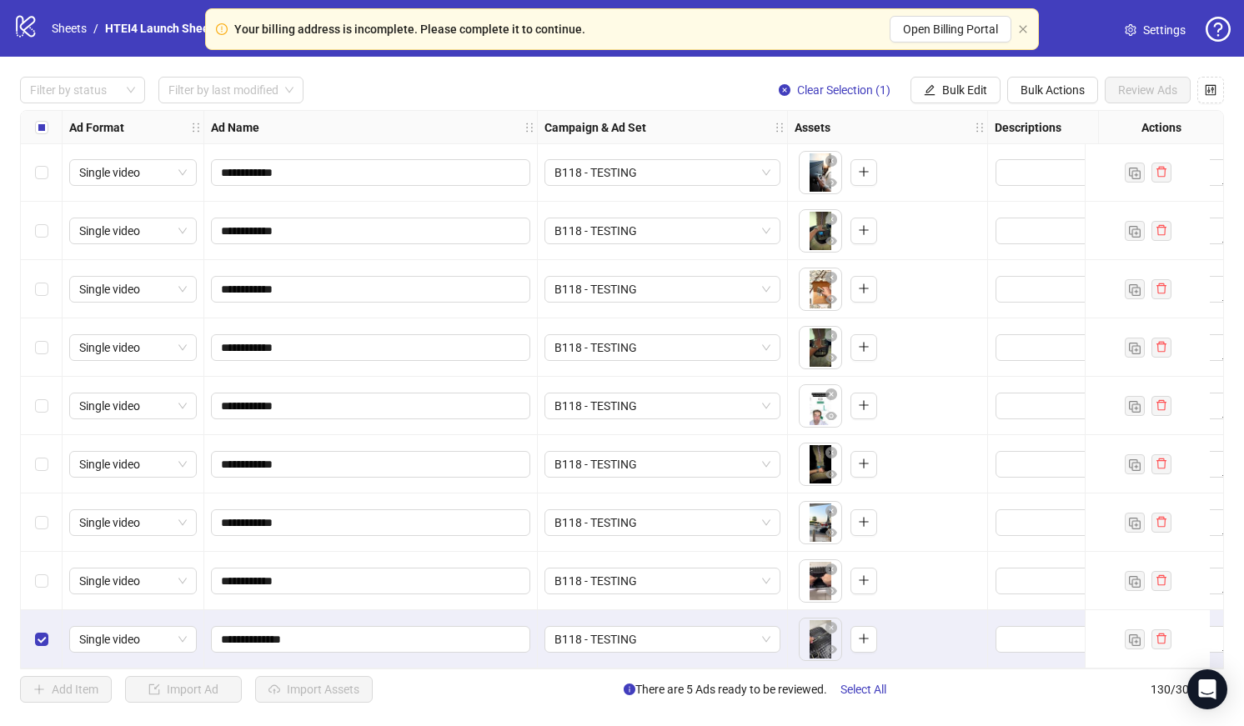
click at [50, 569] on div "Select row 129" at bounding box center [42, 581] width 42 height 58
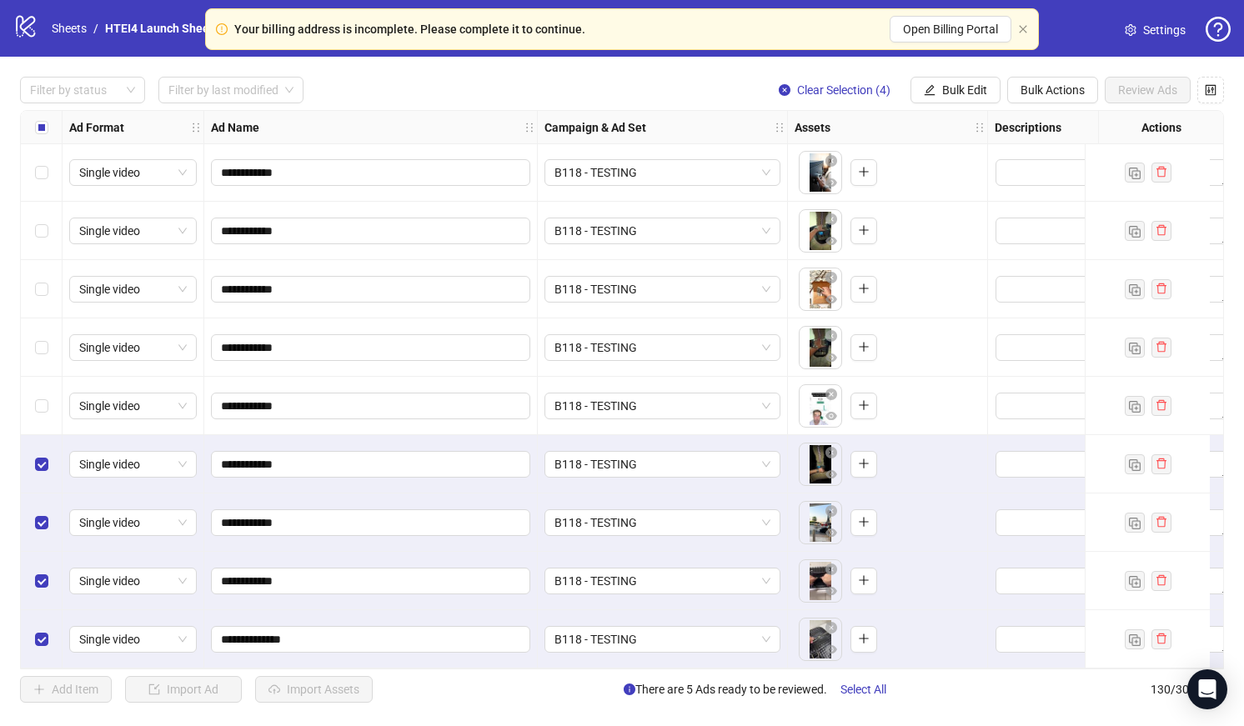
click at [46, 377] on div "Select row 126" at bounding box center [42, 406] width 42 height 58
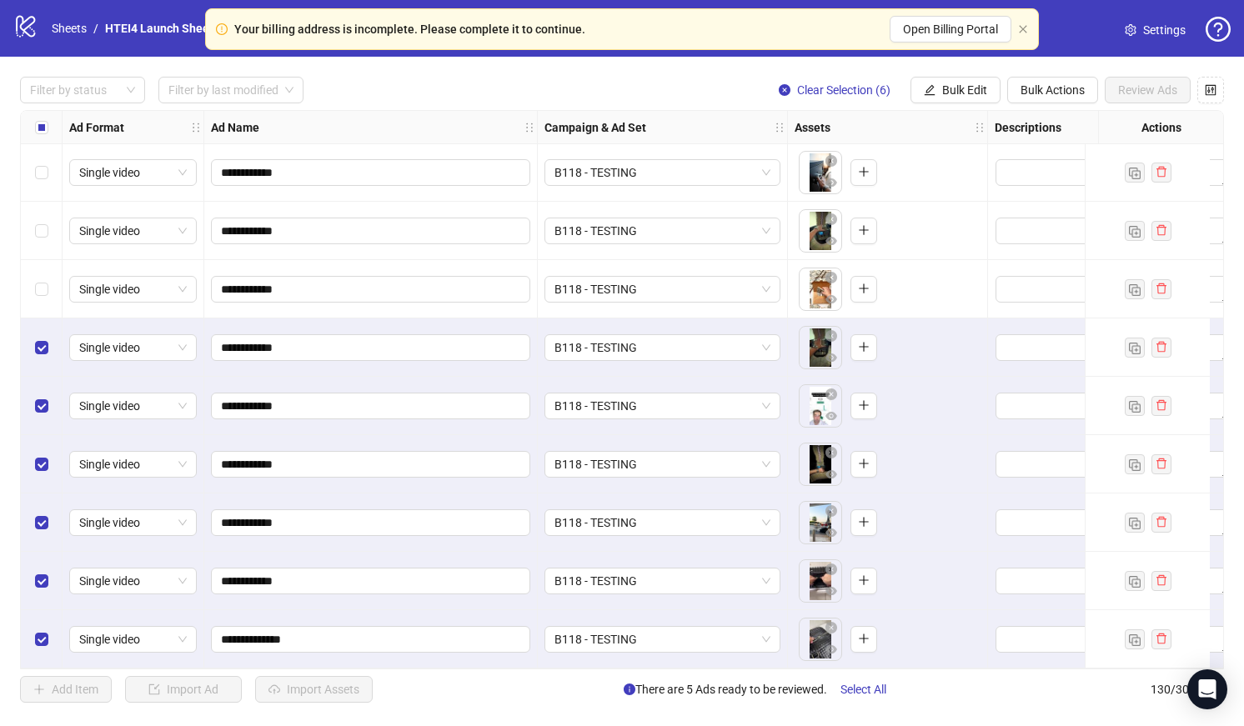
click at [46, 297] on div "Select row 124" at bounding box center [42, 289] width 42 height 58
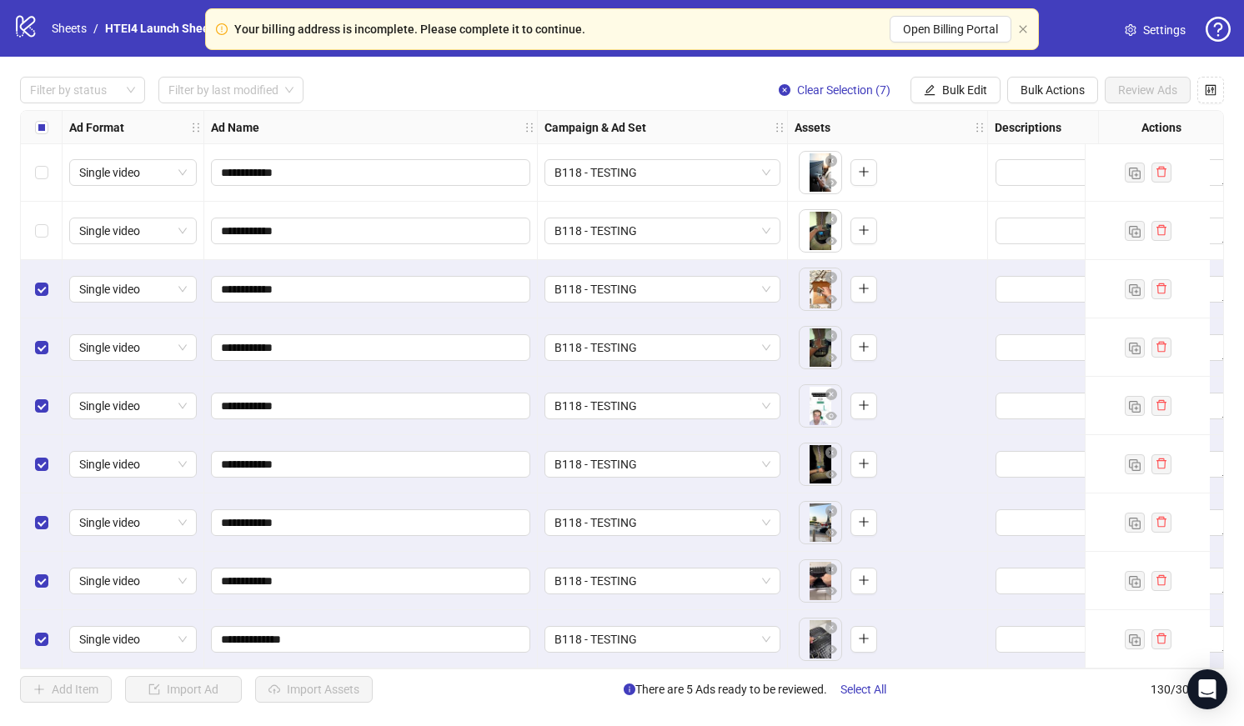
click at [46, 235] on div "Select row 123" at bounding box center [42, 231] width 42 height 58
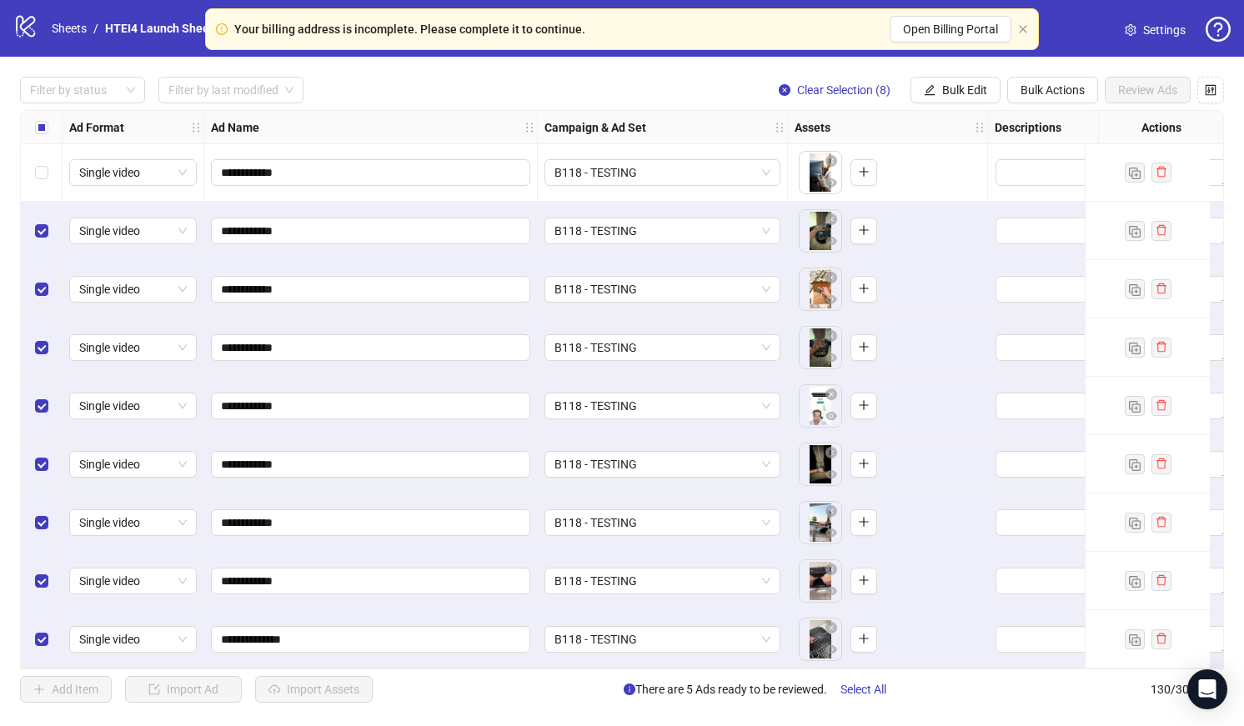
click at [48, 188] on div "Select row 122" at bounding box center [42, 172] width 42 height 58
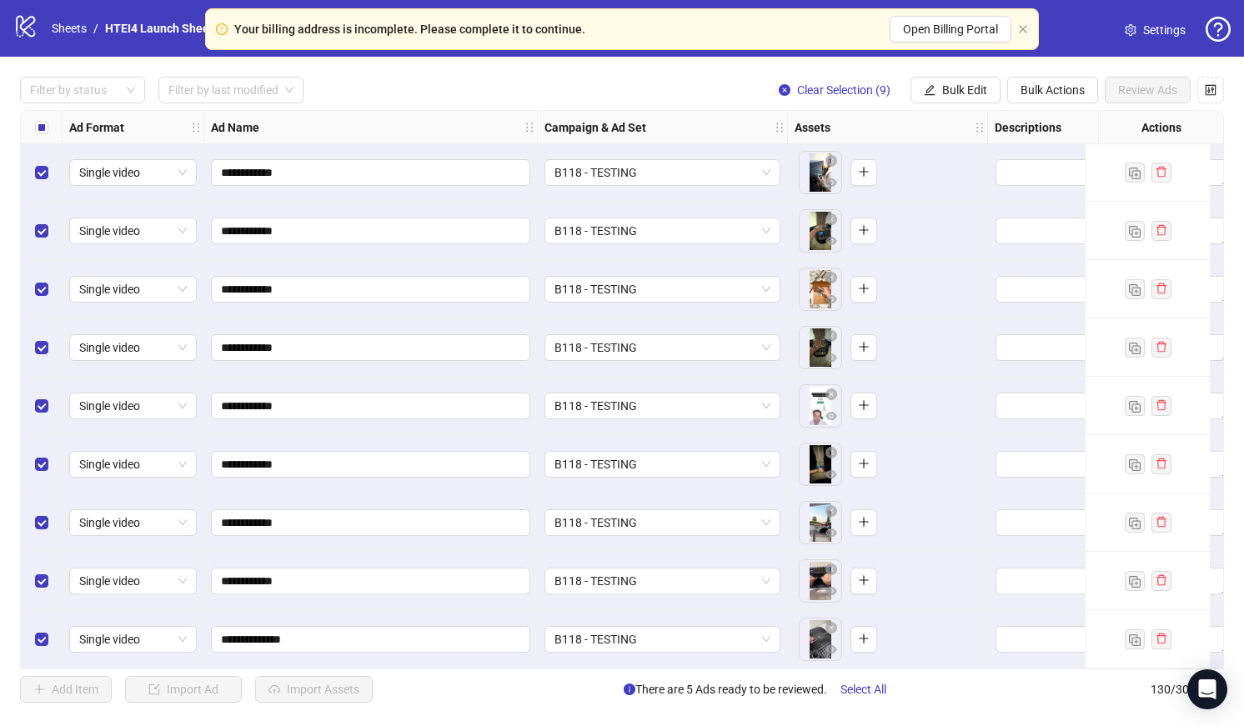
scroll to position [6796, 0]
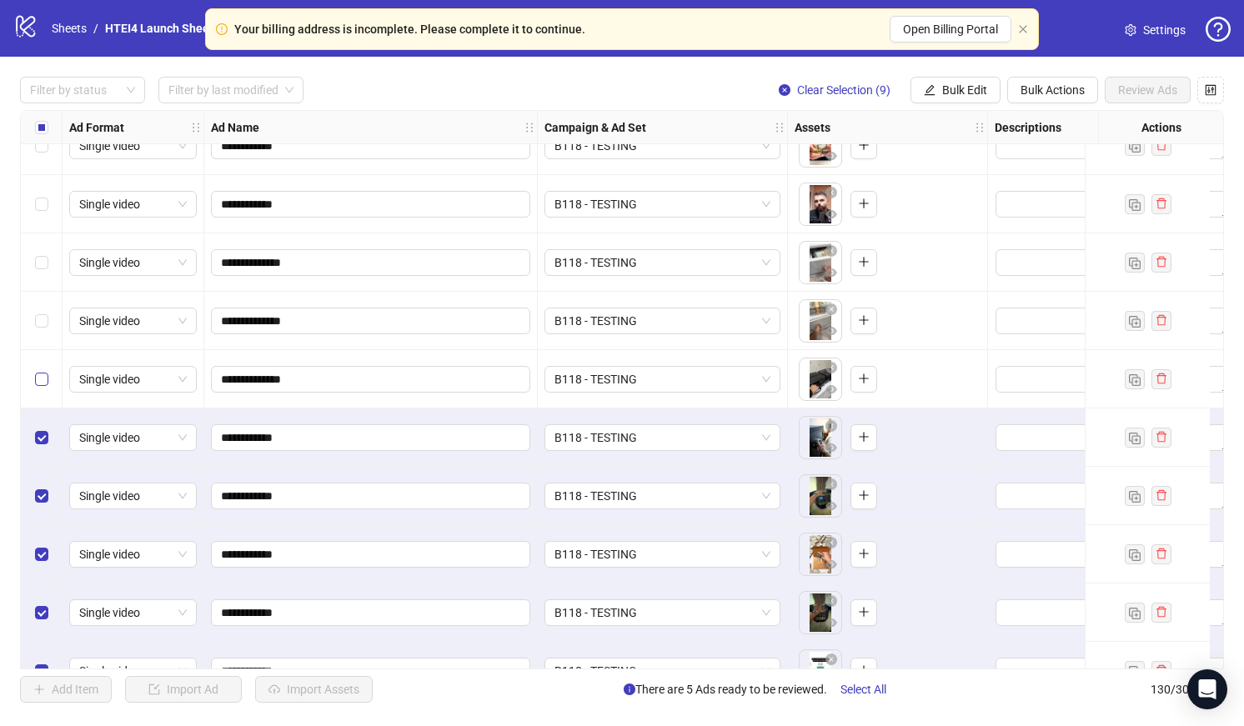
click at [46, 370] on label "Select row 121" at bounding box center [41, 379] width 13 height 18
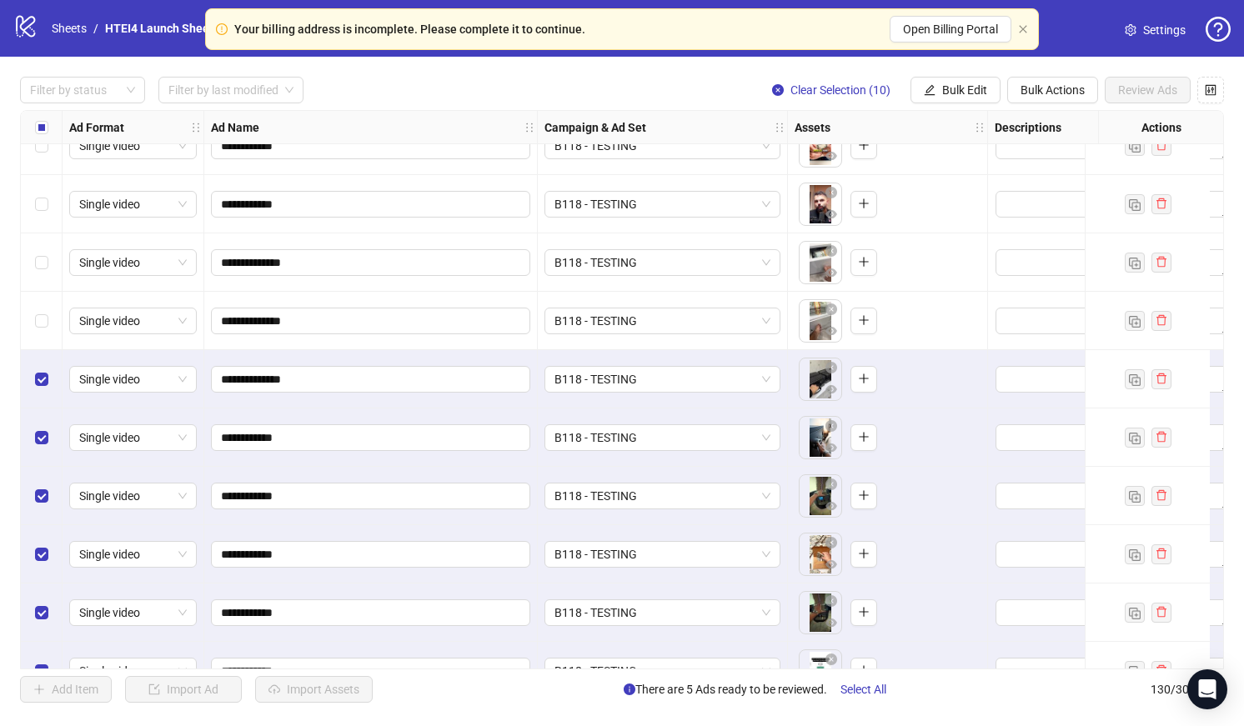
click at [46, 296] on div "Select row 120" at bounding box center [42, 321] width 42 height 58
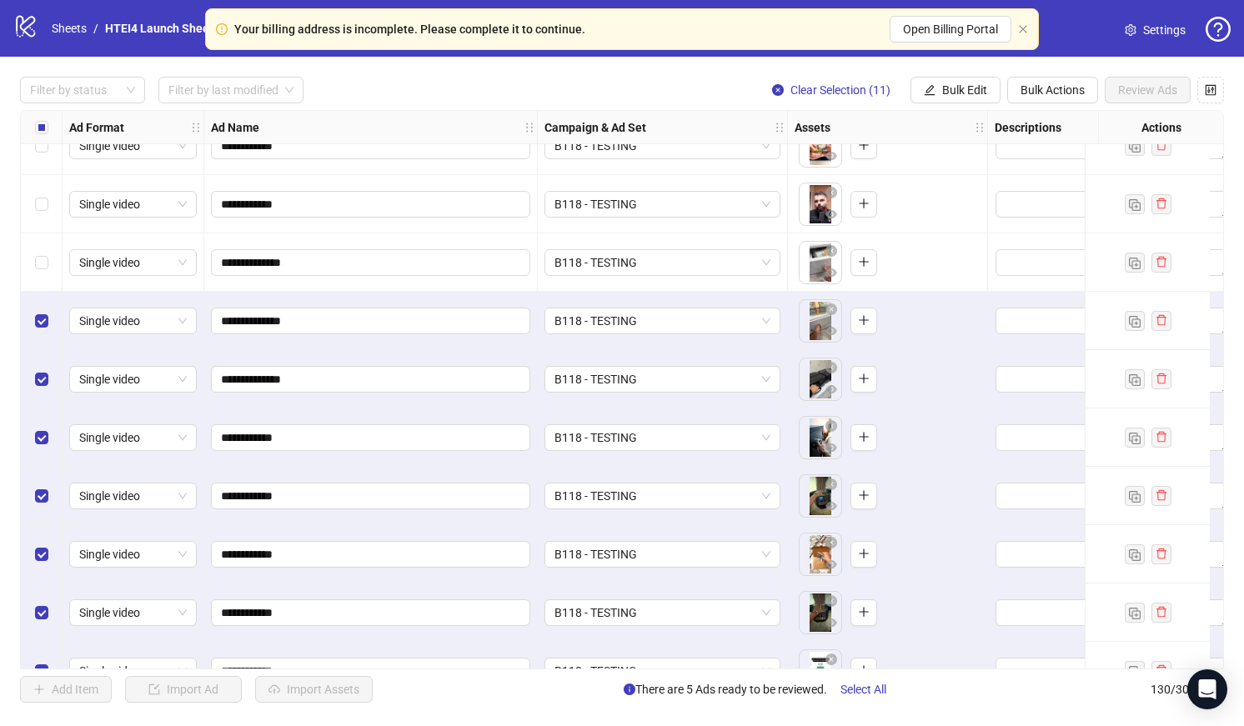
drag, startPoint x: 46, startPoint y: 269, endPoint x: 46, endPoint y: 253, distance: 16.7
click at [46, 269] on label "Select row 119" at bounding box center [41, 262] width 13 height 18
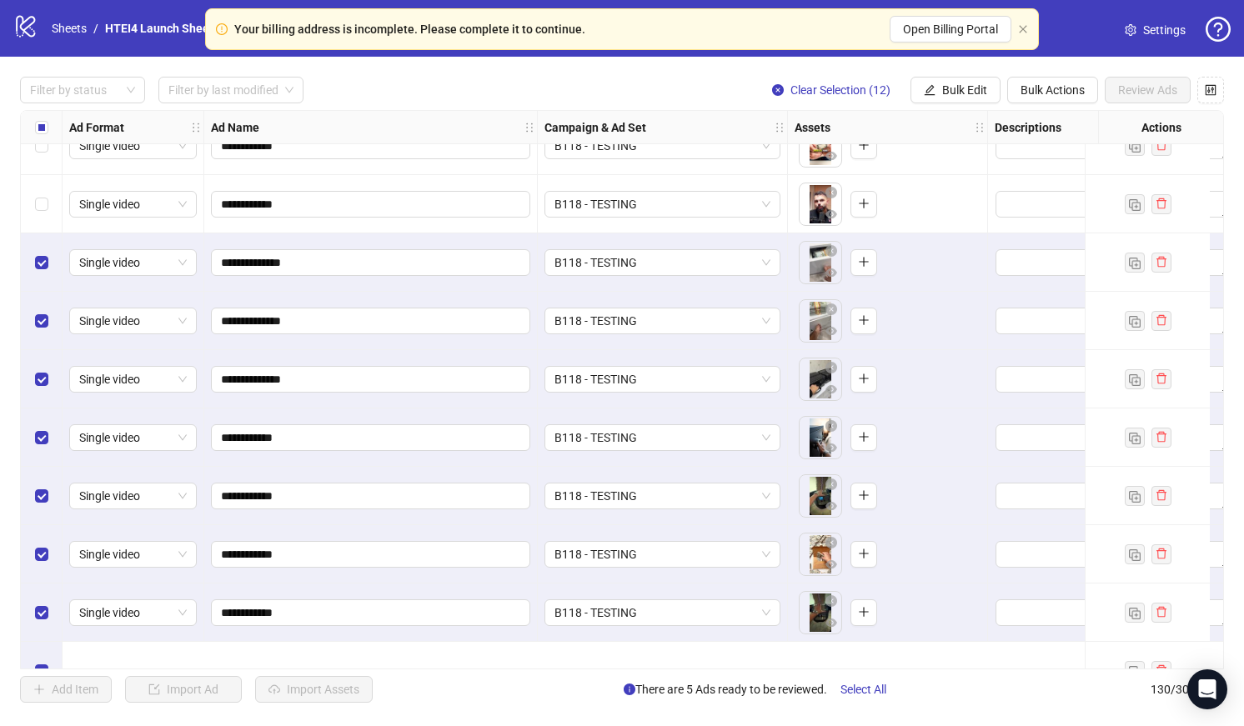
scroll to position [6697, 0]
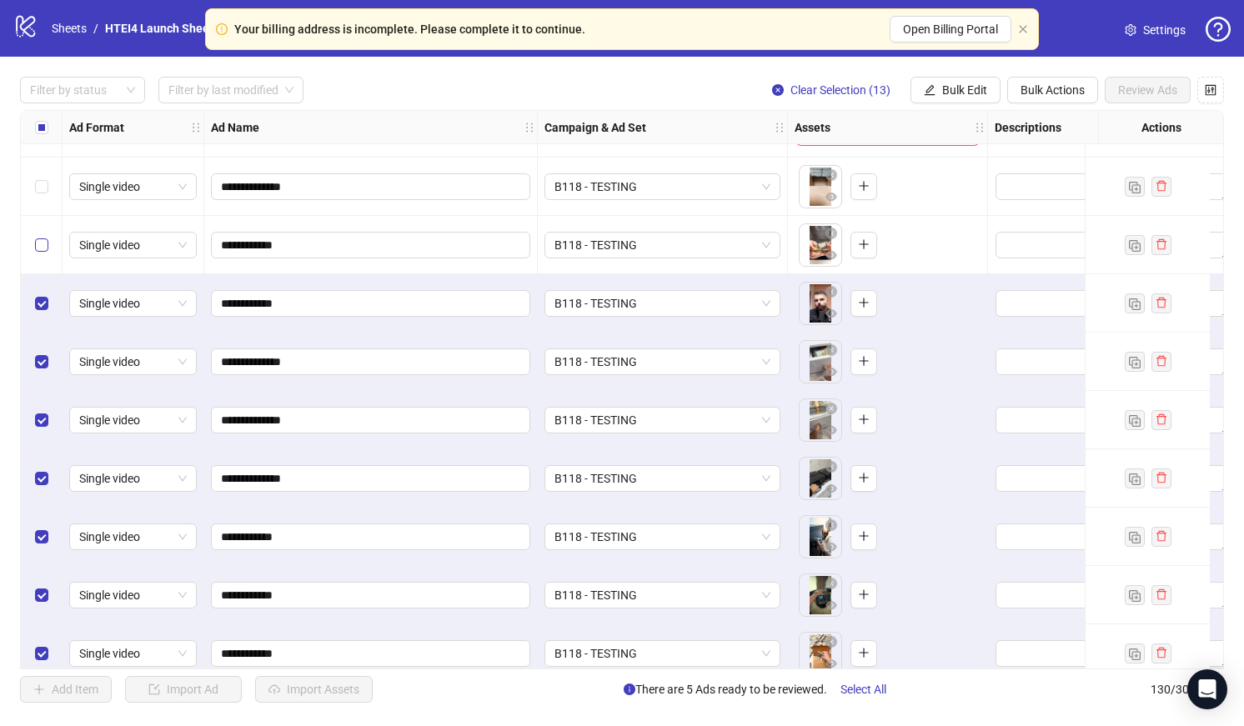
click at [41, 236] on label "Select row 117" at bounding box center [41, 245] width 13 height 18
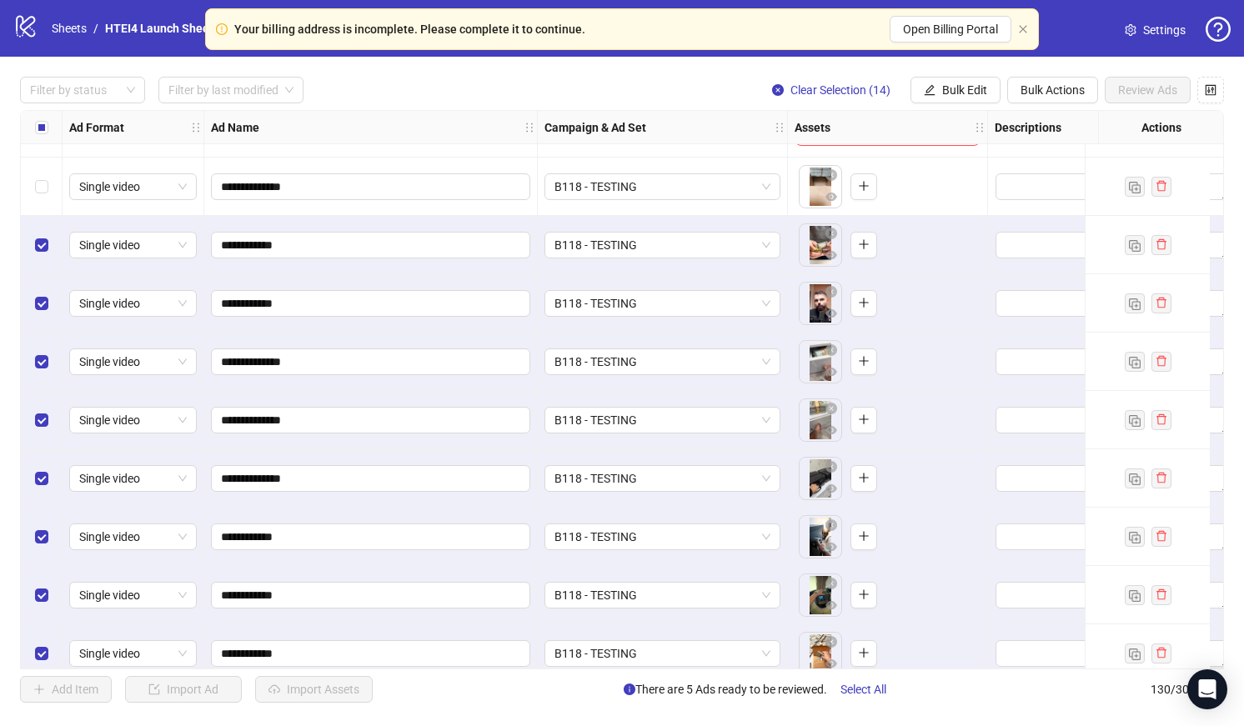
scroll to position [6532, 0]
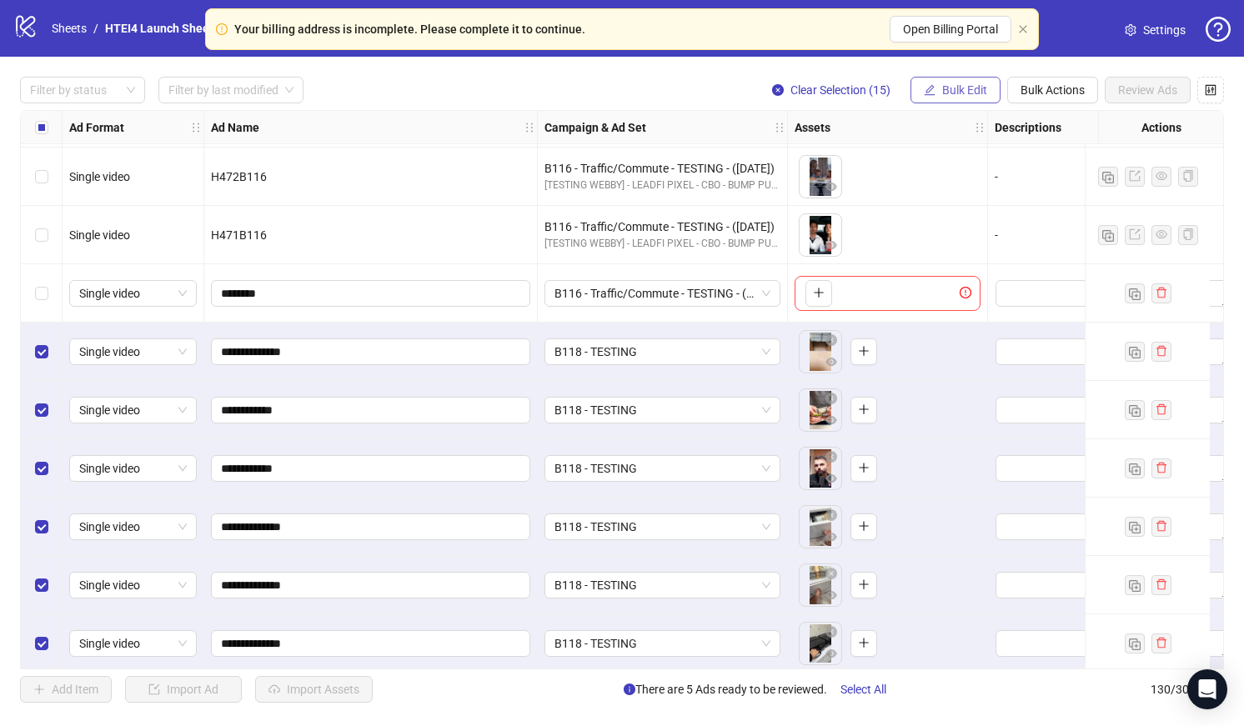
click at [944, 85] on span "Bulk Edit" at bounding box center [964, 89] width 45 height 13
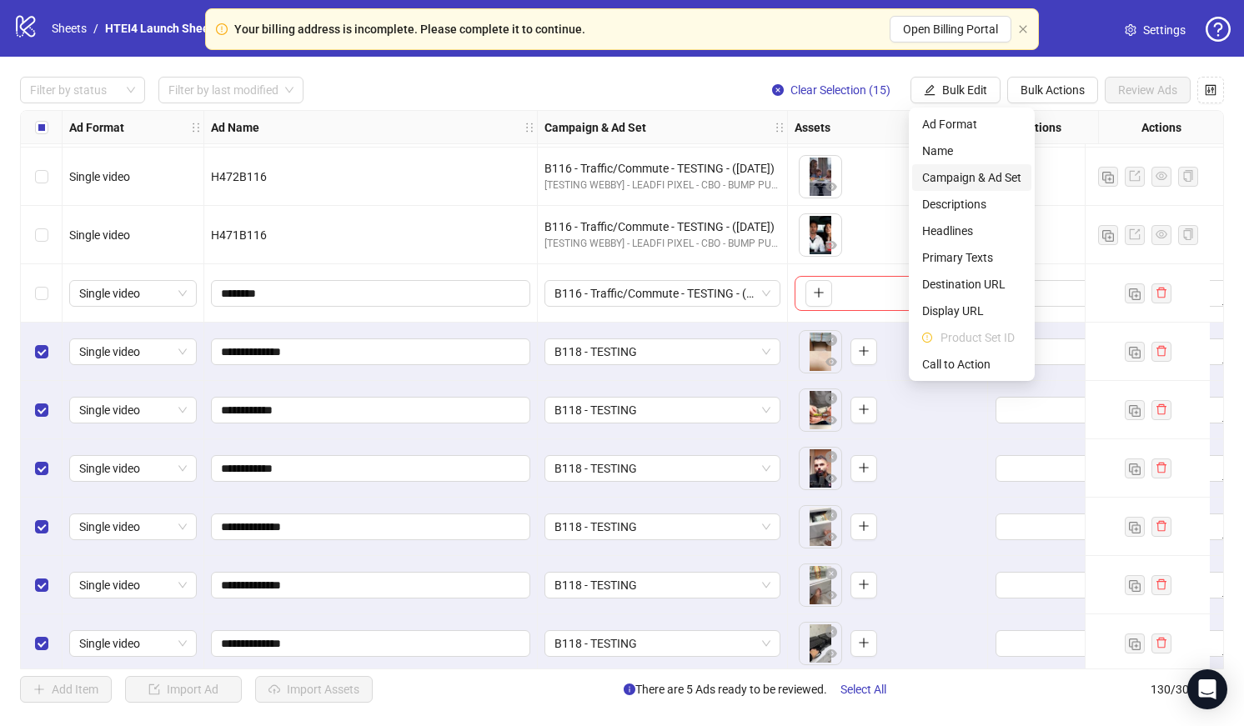
click at [948, 171] on span "Campaign & Ad Set" at bounding box center [971, 177] width 99 height 18
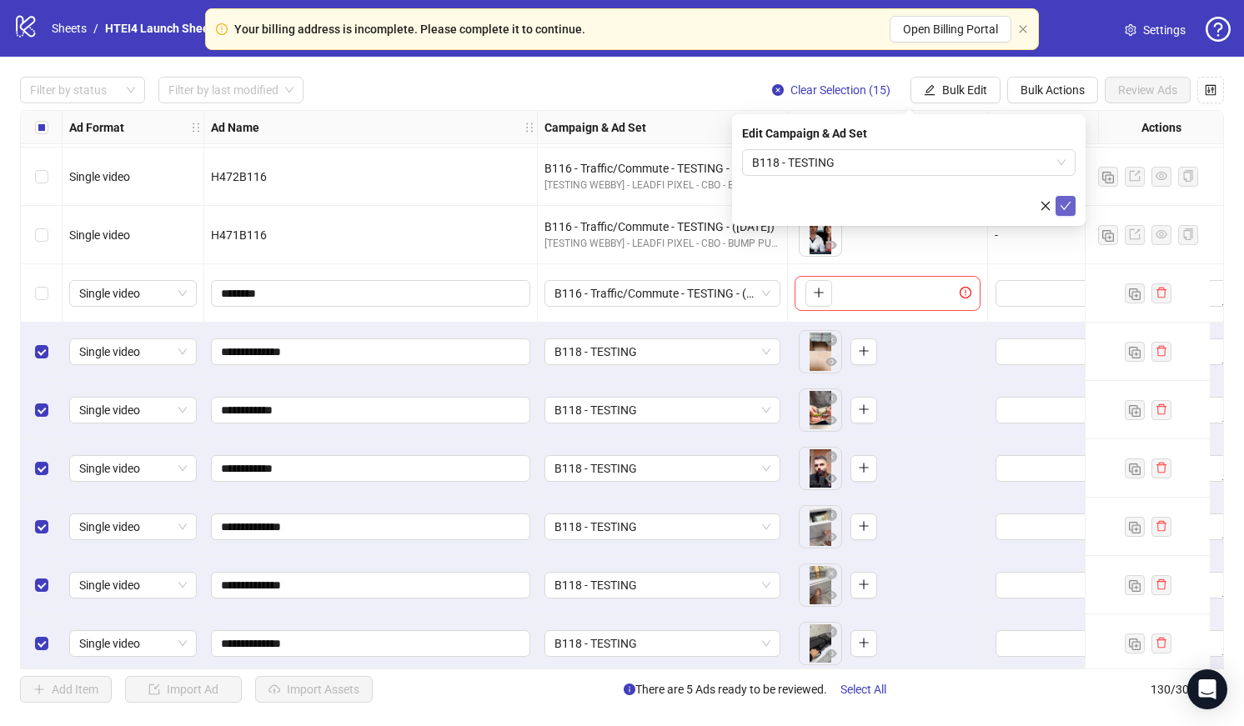
click at [1073, 201] on button "submit" at bounding box center [1065, 206] width 20 height 20
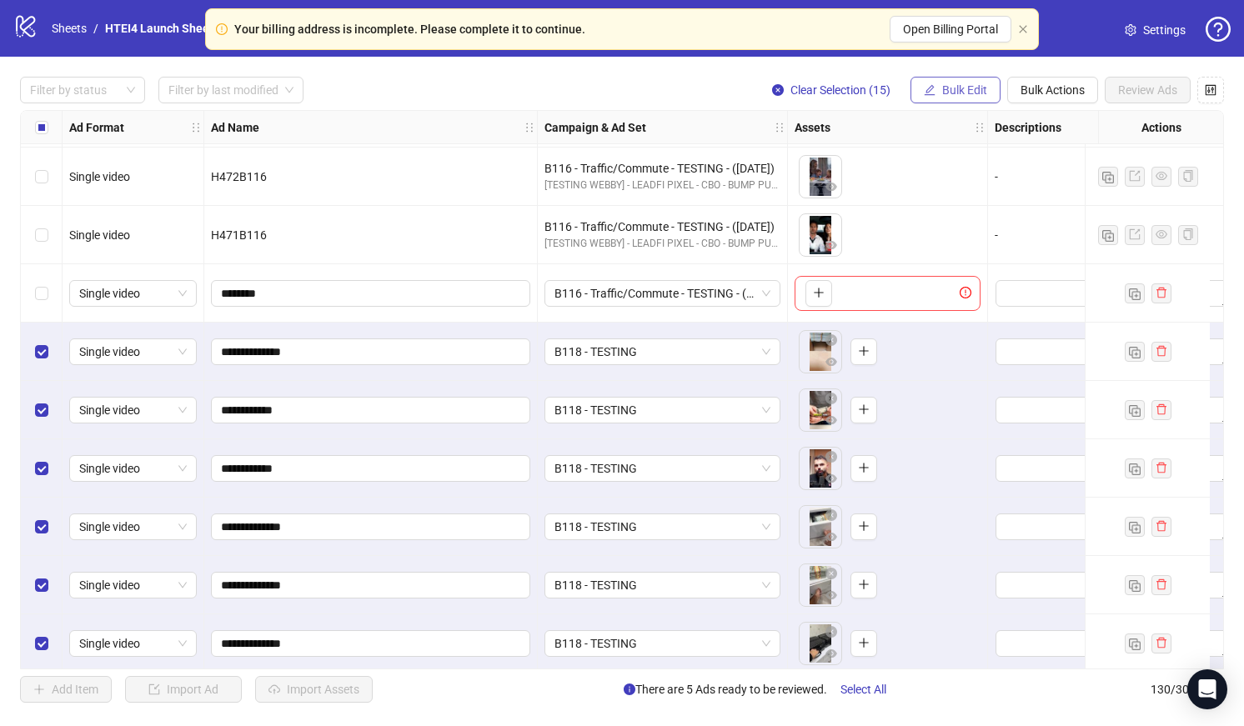
click at [949, 92] on span "Bulk Edit" at bounding box center [964, 89] width 45 height 13
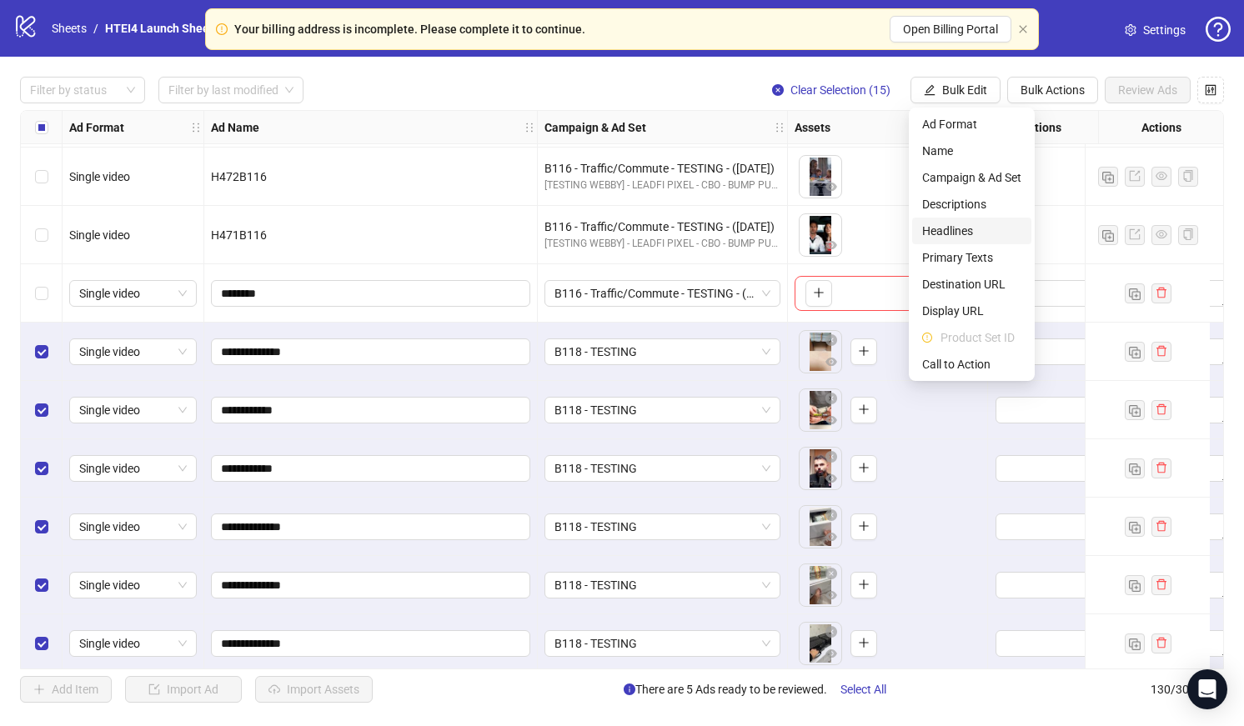
click at [978, 219] on li "Headlines" at bounding box center [971, 231] width 119 height 27
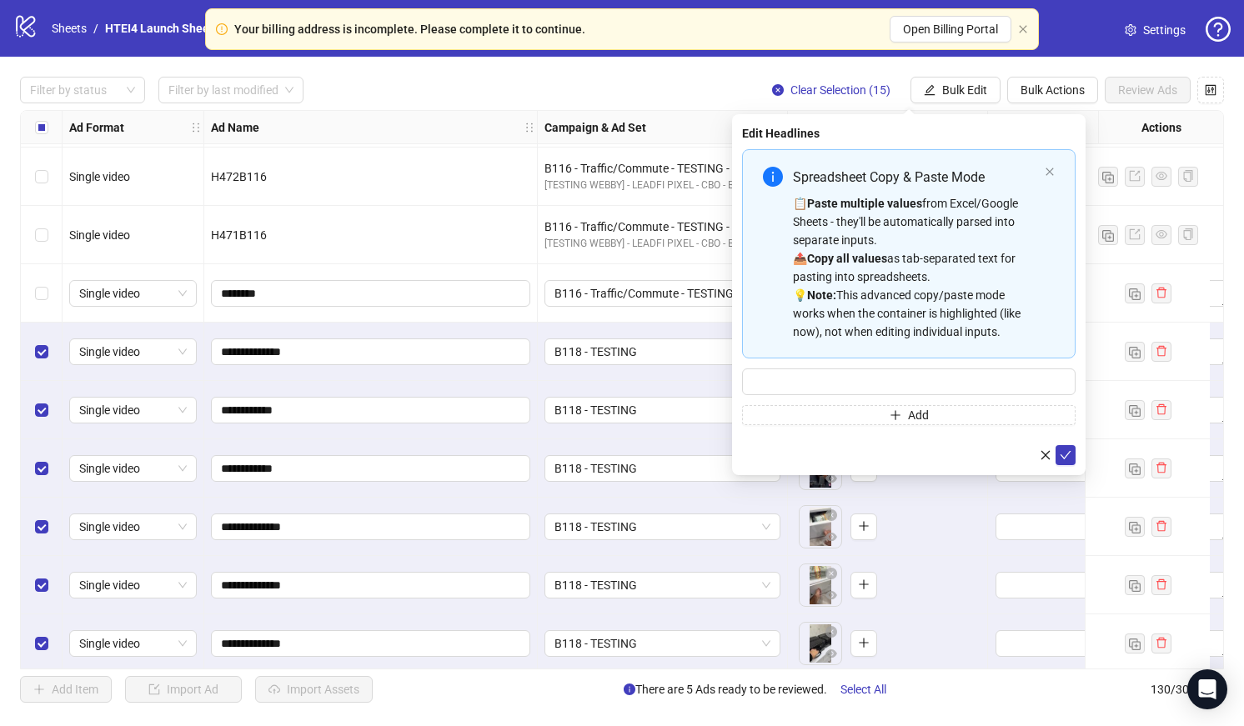
click at [970, 506] on div "To pick up a draggable item, press the space bar. While dragging, use the arrow…" at bounding box center [887, 527] width 186 height 52
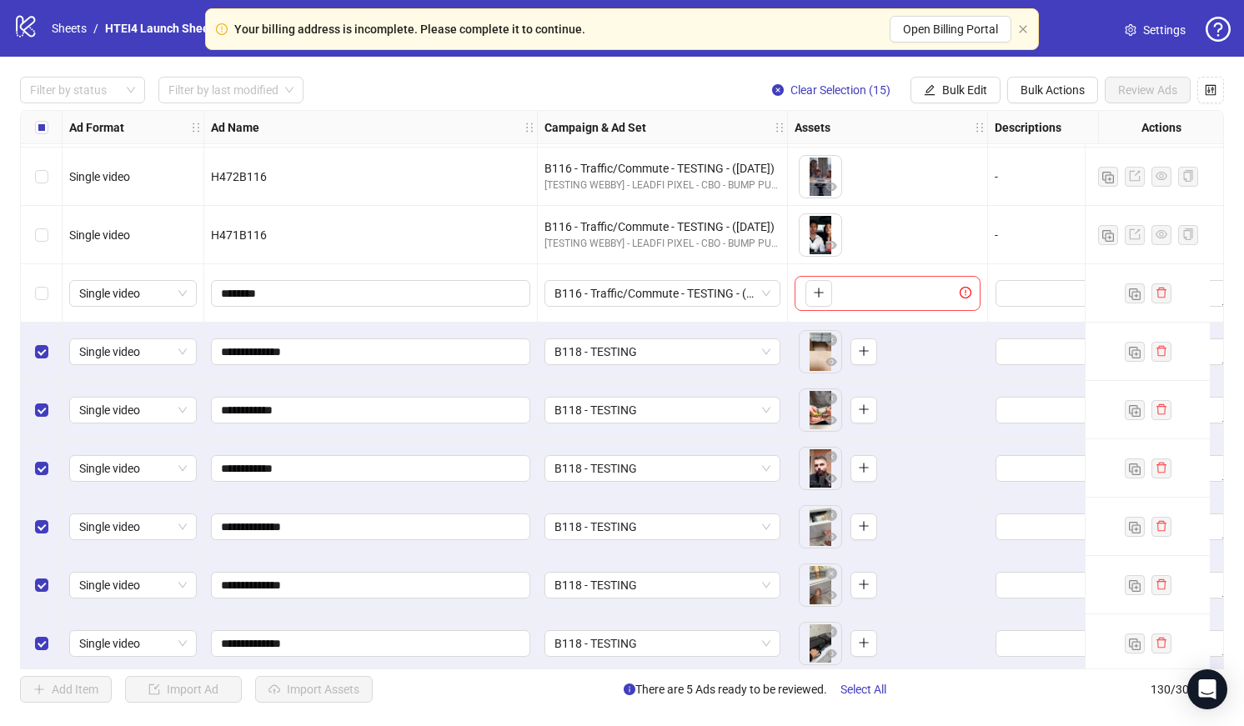
click at [48, 299] on div "Select row 115" at bounding box center [42, 293] width 42 height 58
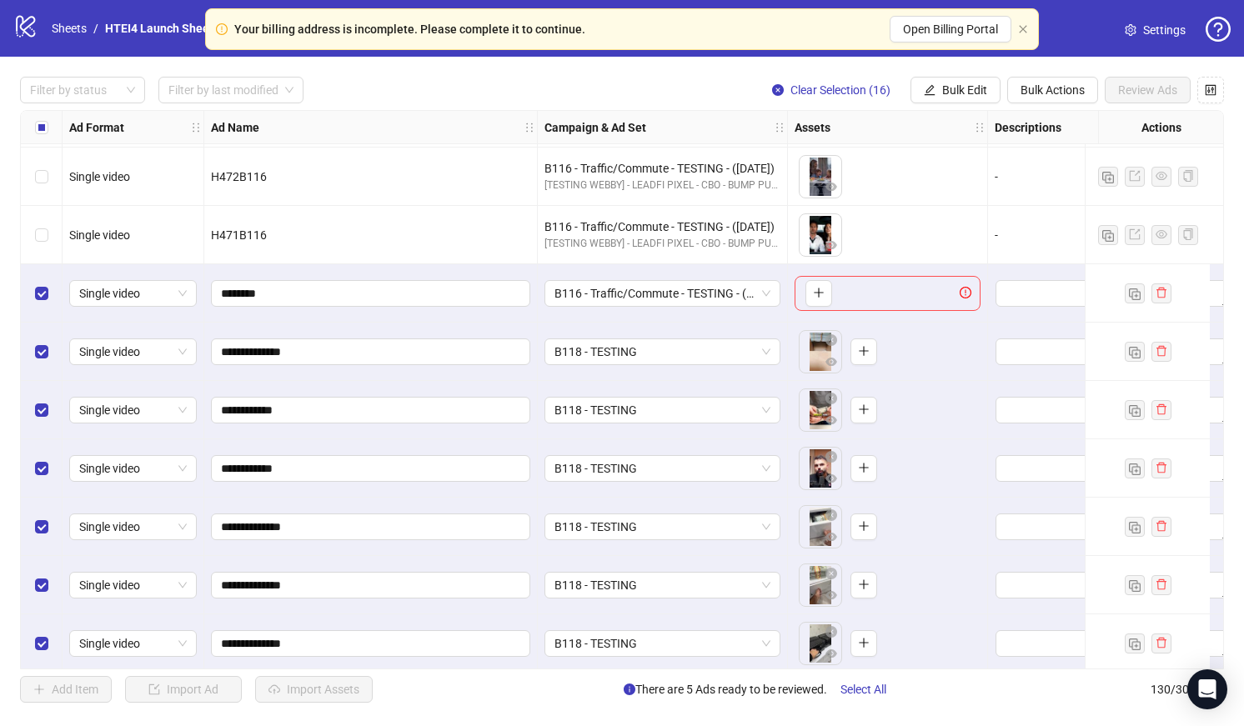
click at [1004, 88] on div "Clear Selection (16) Bulk Edit Bulk Actions Review Ads" at bounding box center [991, 90] width 465 height 27
click at [996, 88] on button "Bulk Edit" at bounding box center [955, 90] width 90 height 27
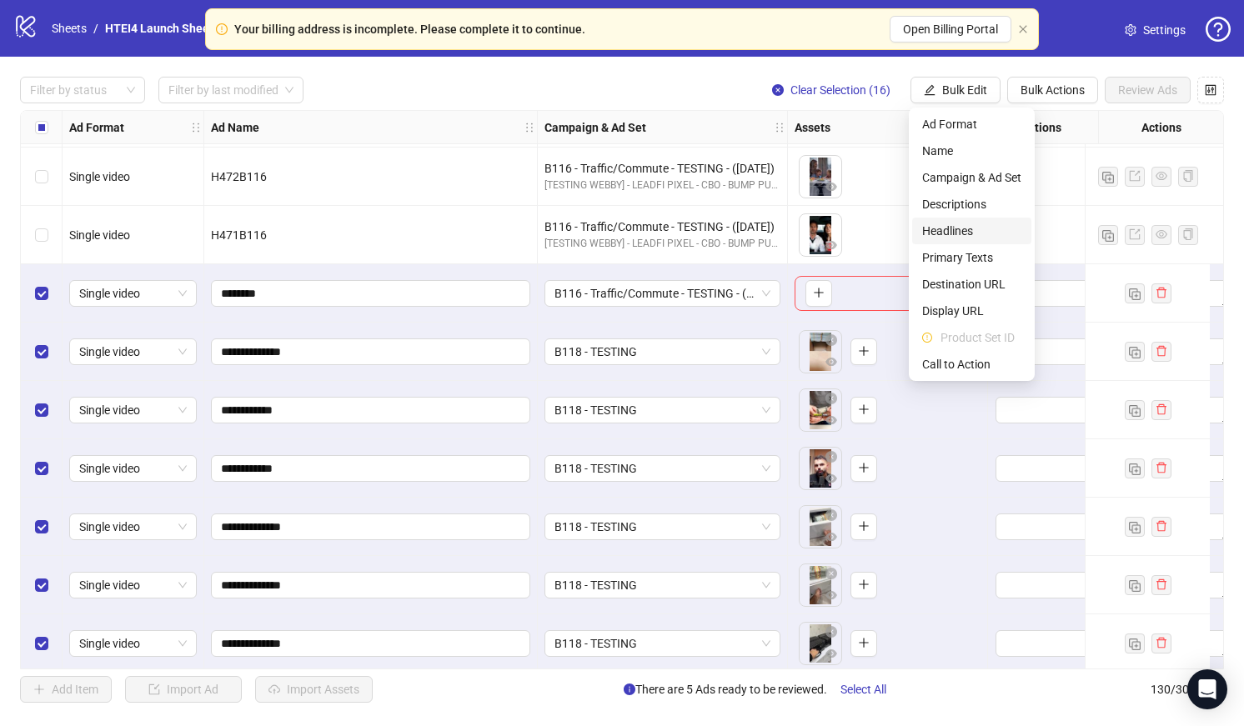
click at [975, 229] on span "Headlines" at bounding box center [971, 231] width 99 height 18
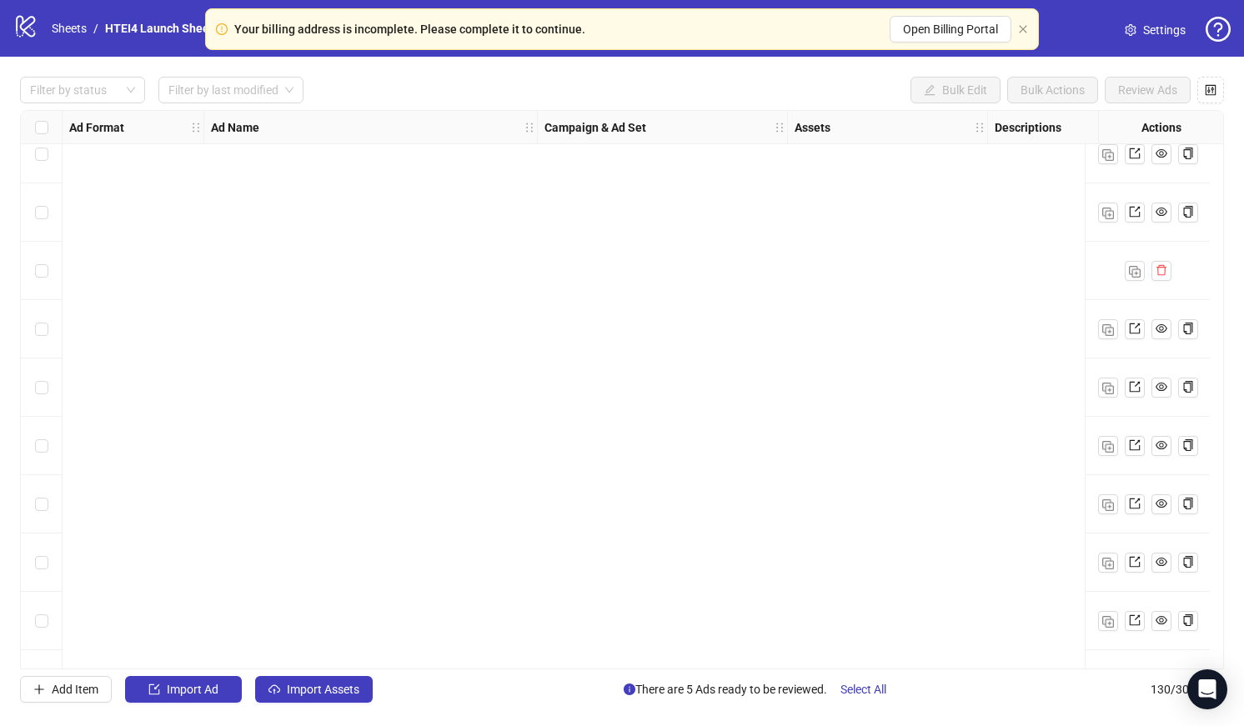
scroll to position [7068, 0]
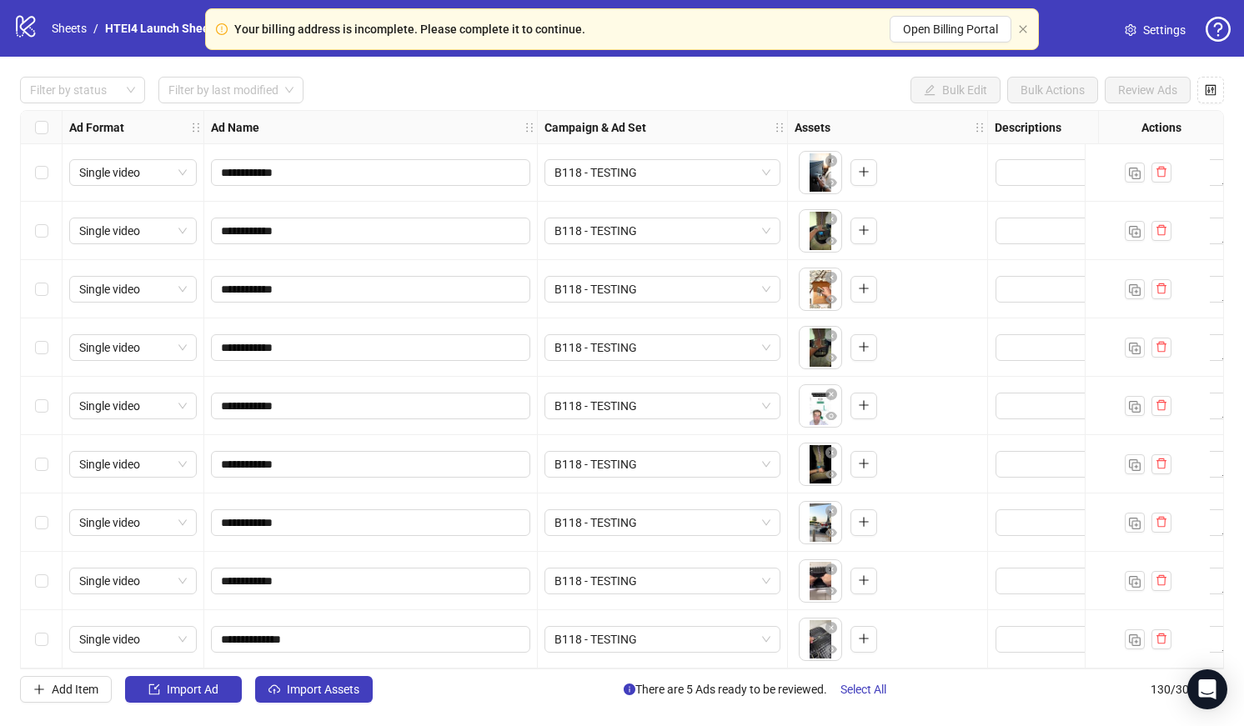
click at [28, 629] on div "Select row 130" at bounding box center [42, 639] width 42 height 58
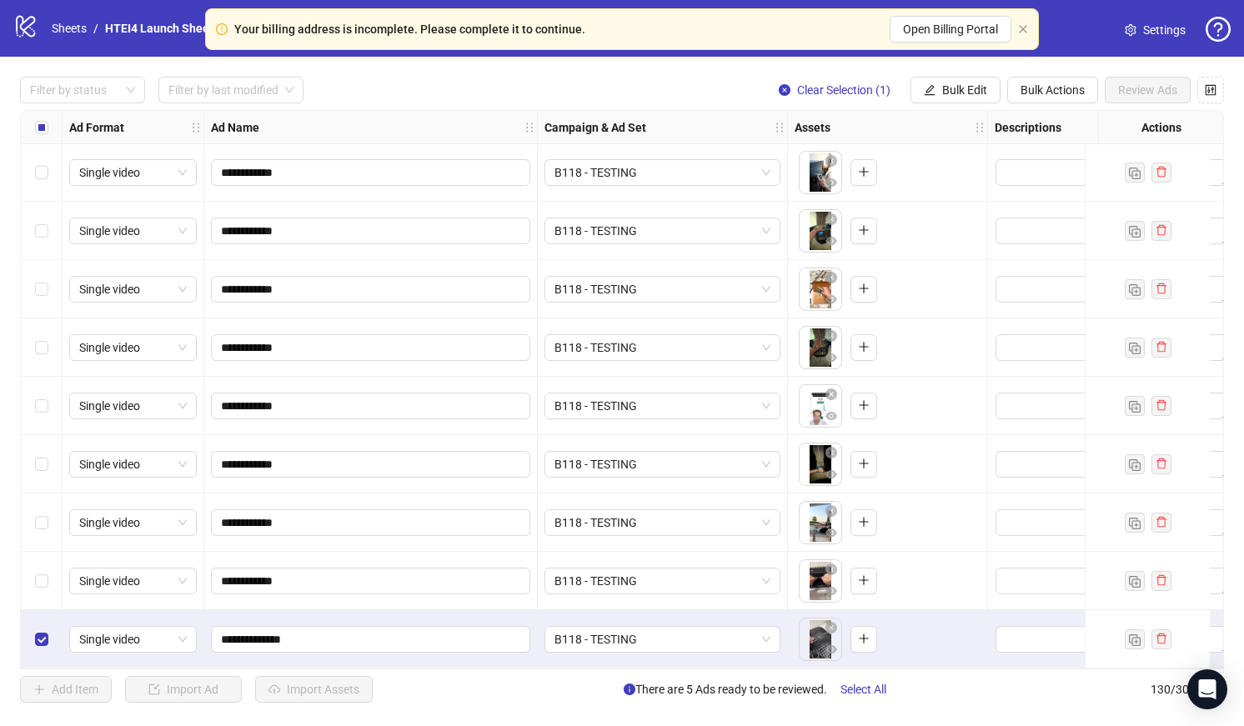
click at [39, 552] on div "Select row 129" at bounding box center [42, 581] width 42 height 58
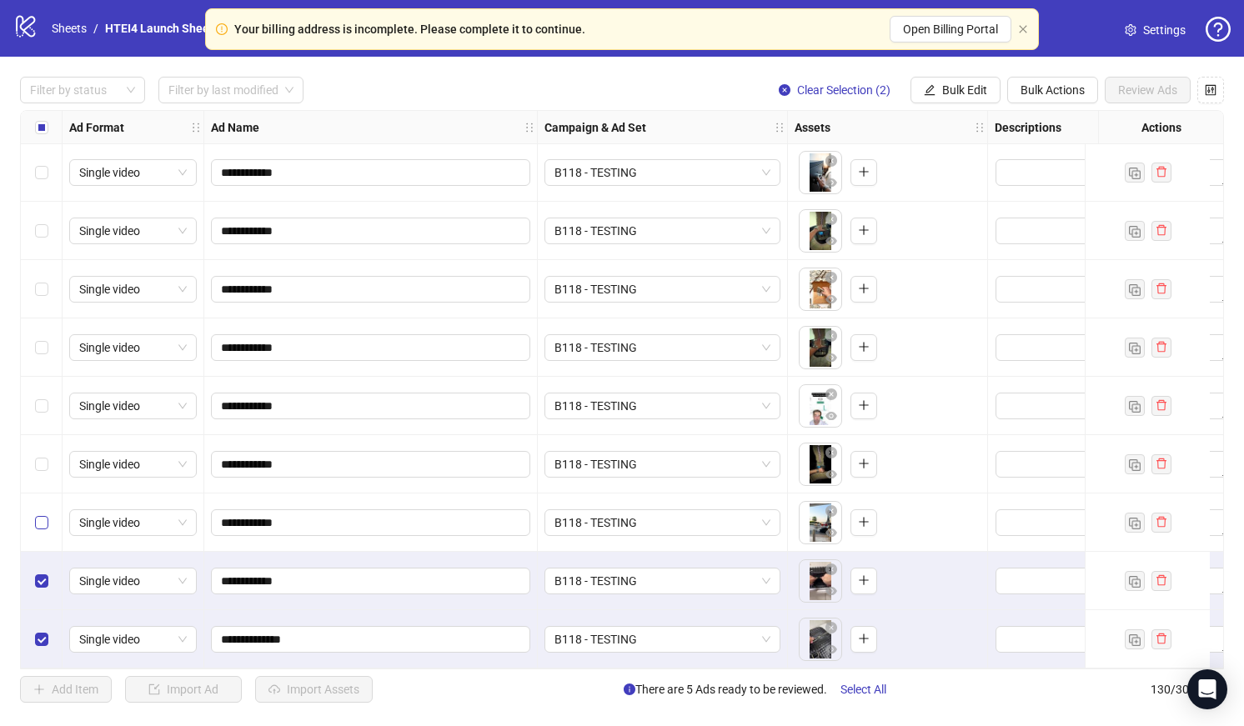
click at [42, 513] on label "Select row 128" at bounding box center [41, 522] width 13 height 18
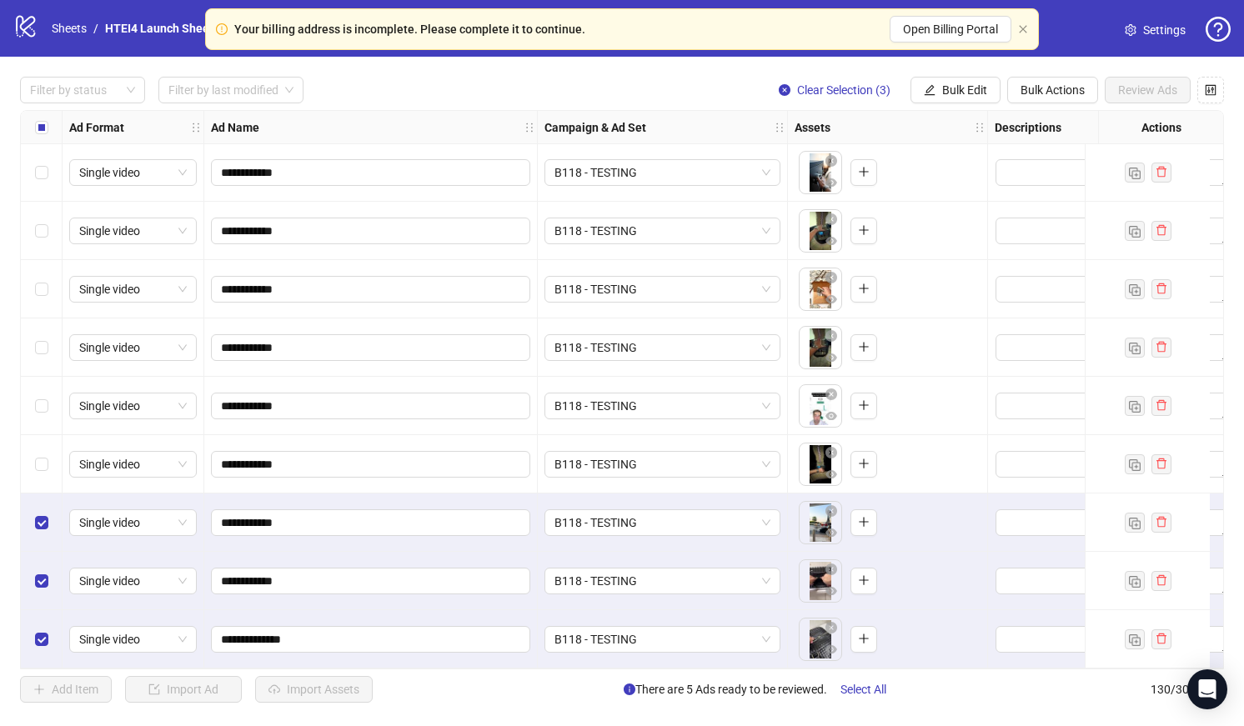
click at [42, 473] on div "Select row 127" at bounding box center [42, 464] width 42 height 58
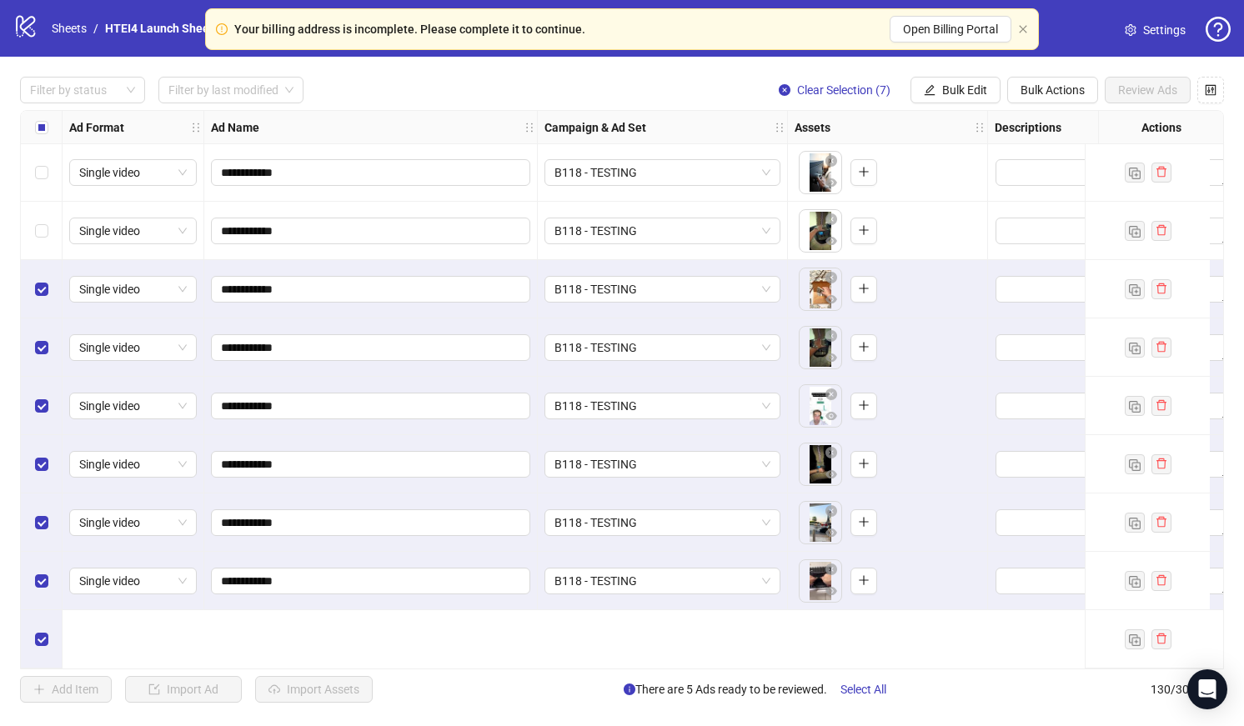
scroll to position [6875, 0]
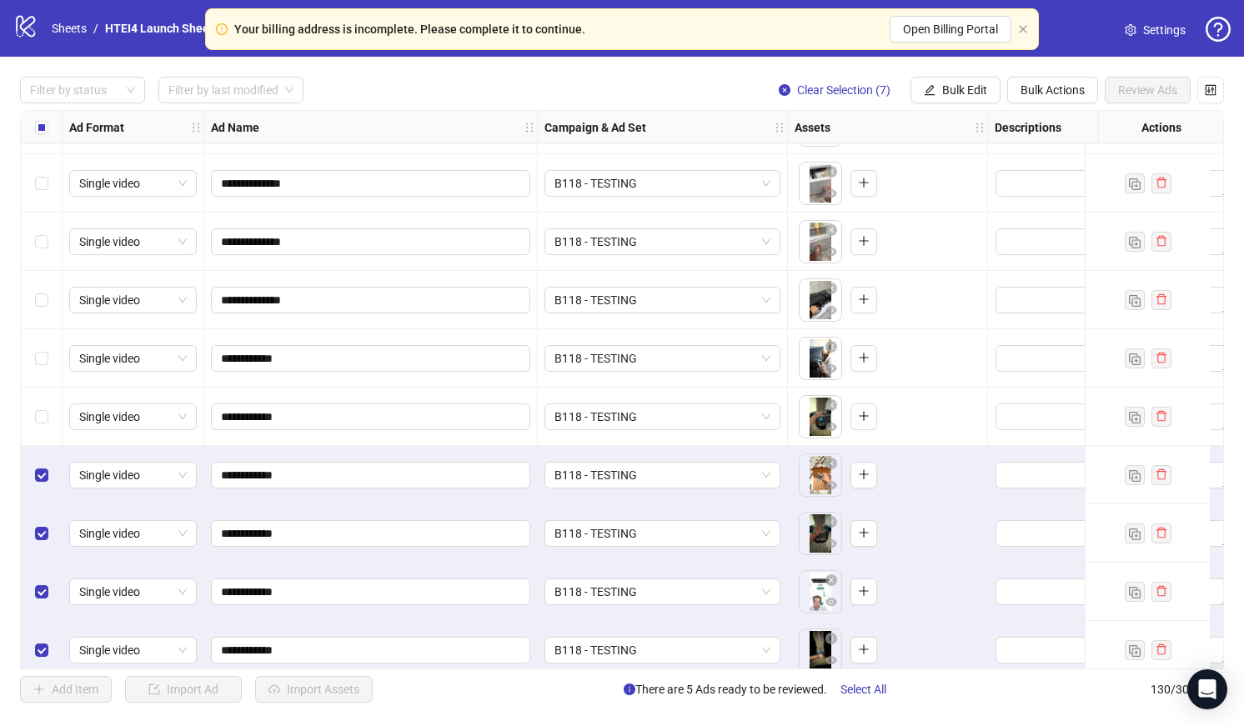
click at [35, 400] on div "Select row 123" at bounding box center [42, 417] width 42 height 58
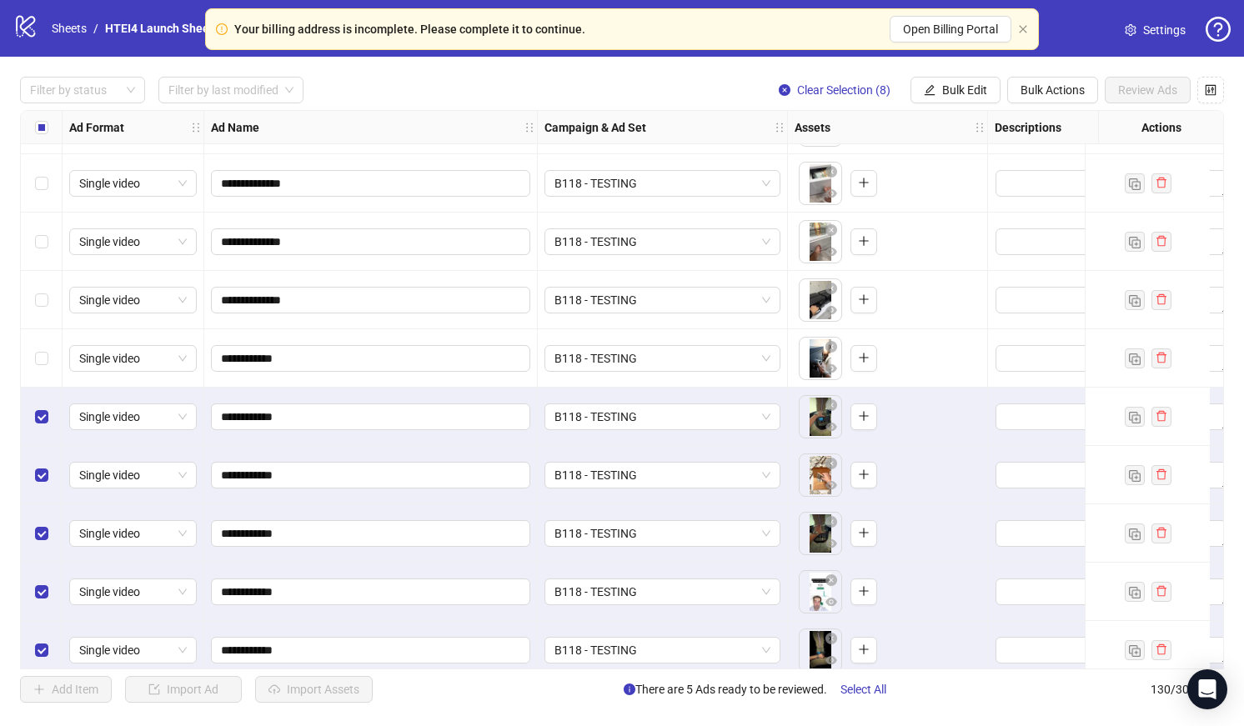
click at [38, 333] on div "Select row 122" at bounding box center [42, 358] width 42 height 58
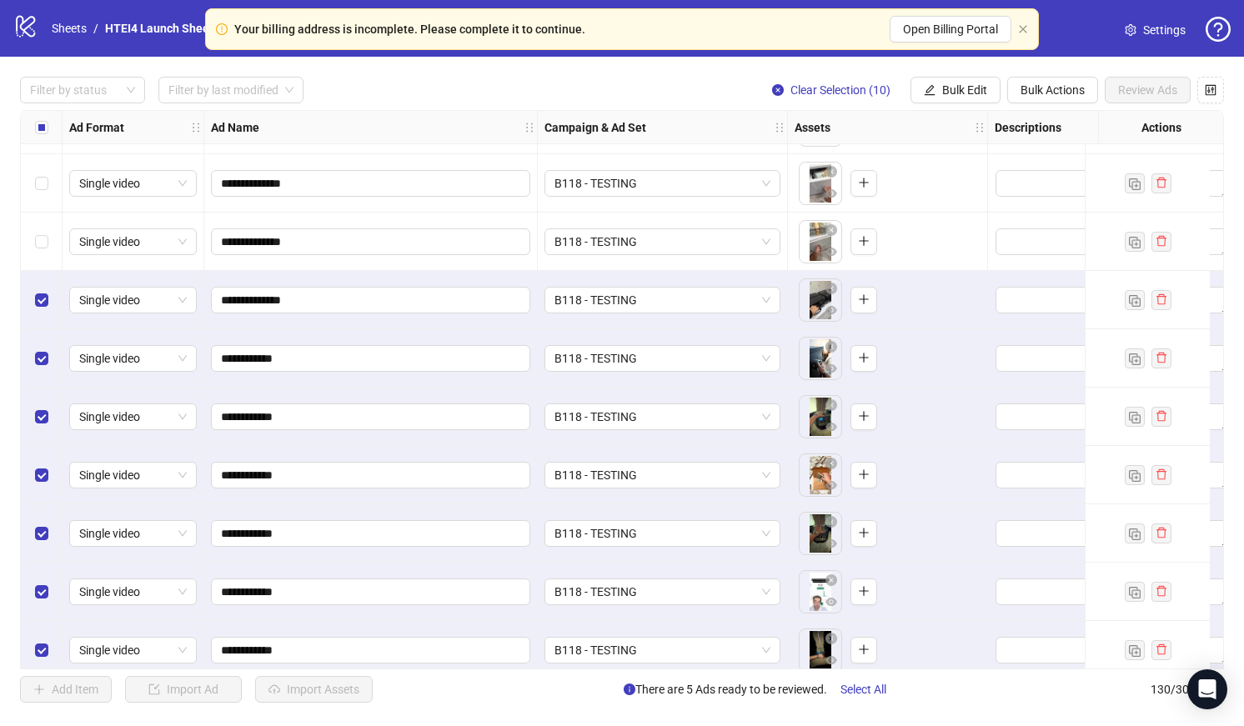
click at [38, 226] on div "Select row 120" at bounding box center [42, 242] width 42 height 58
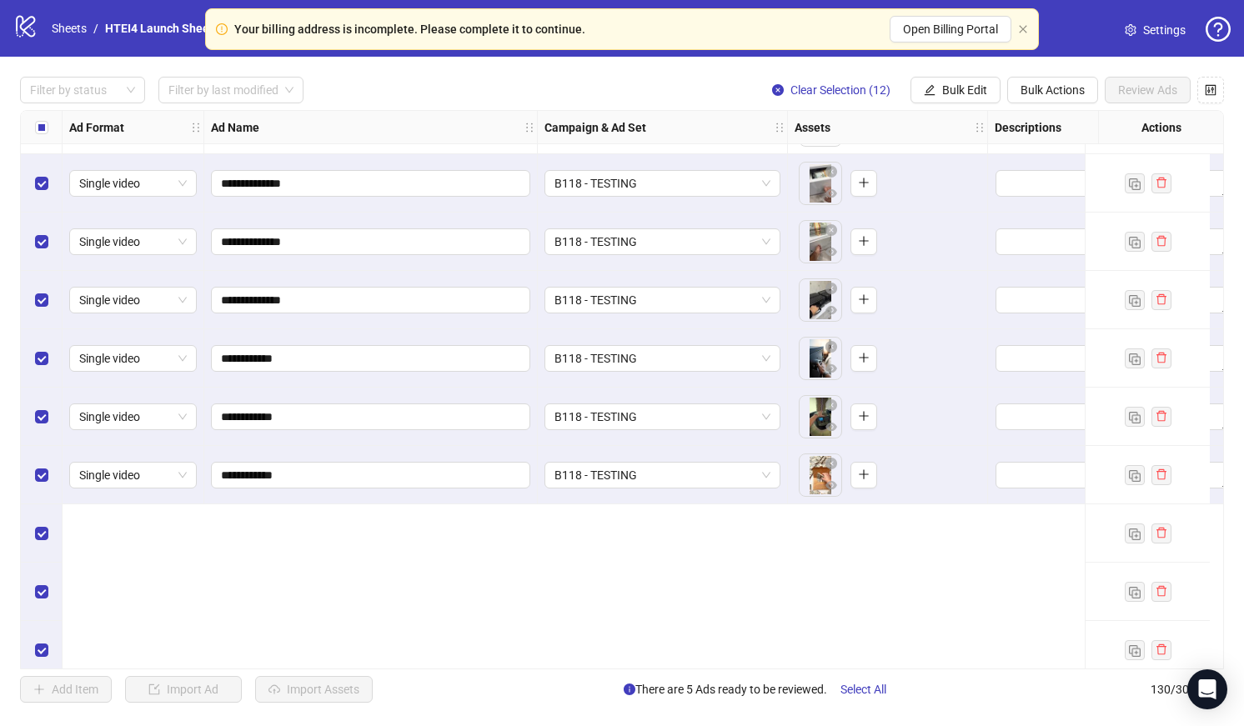
scroll to position [6564, 0]
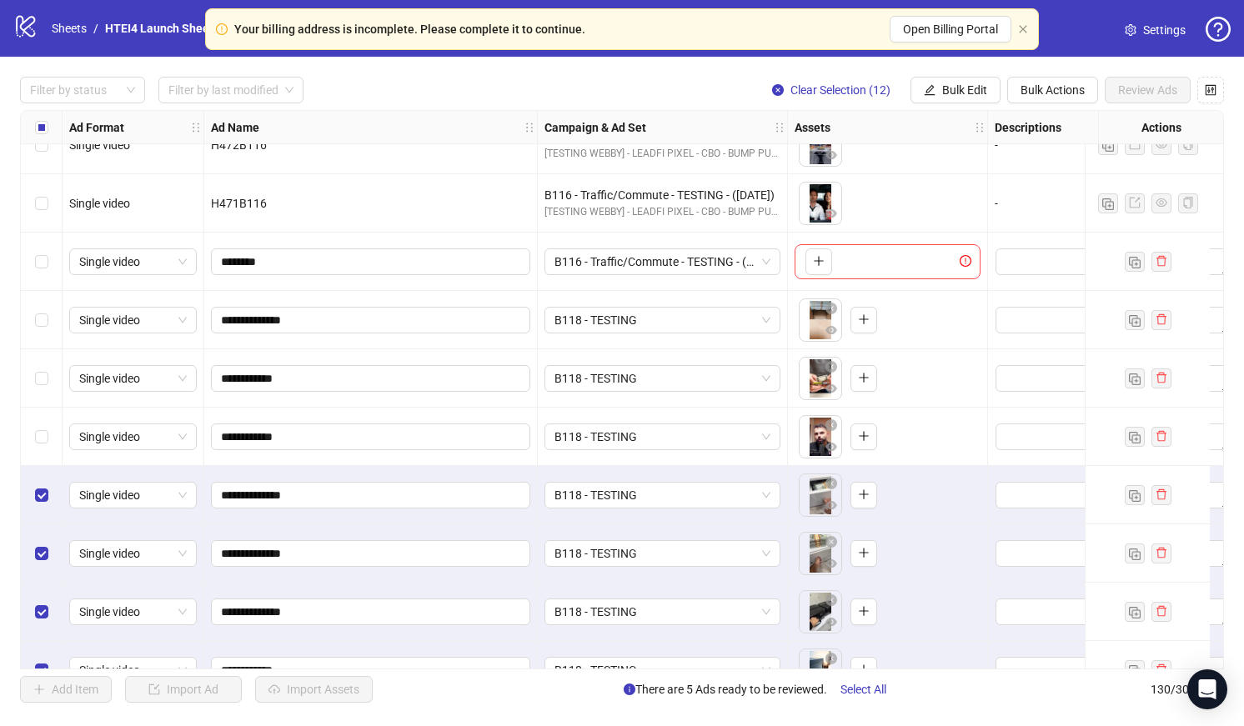
click at [44, 420] on div "Select row 118" at bounding box center [42, 437] width 42 height 58
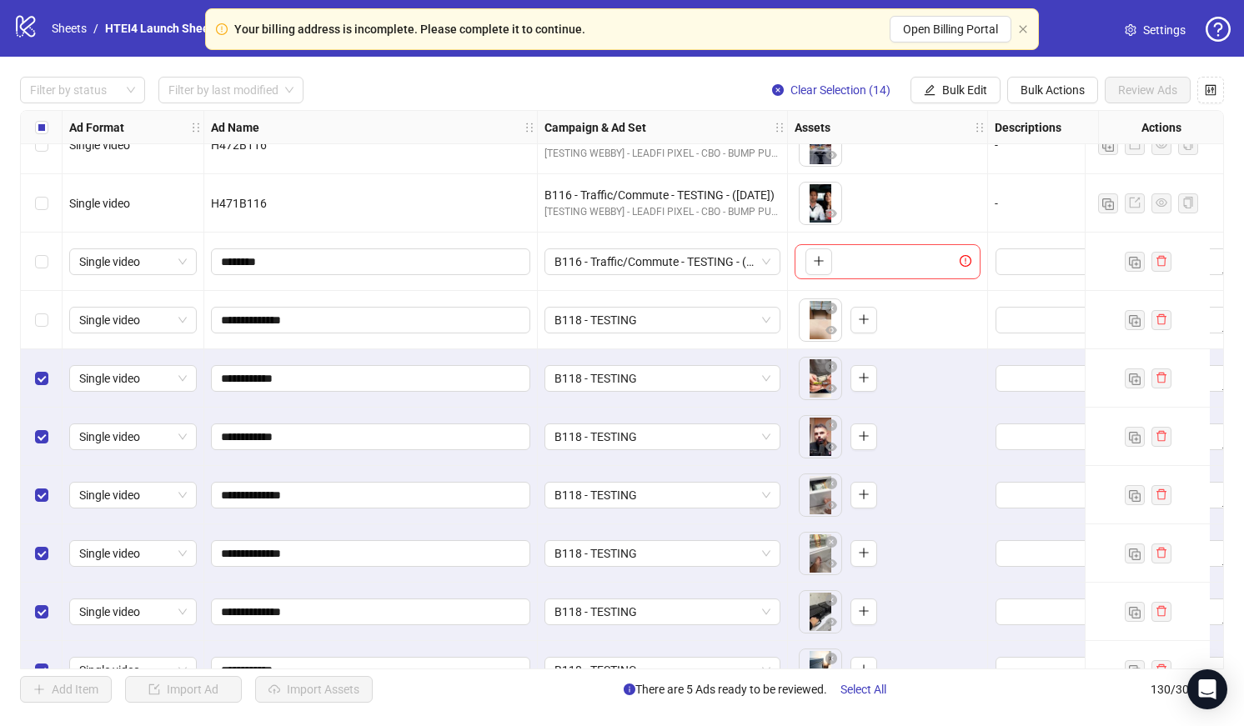
click at [46, 333] on div "Select row 116" at bounding box center [42, 320] width 42 height 58
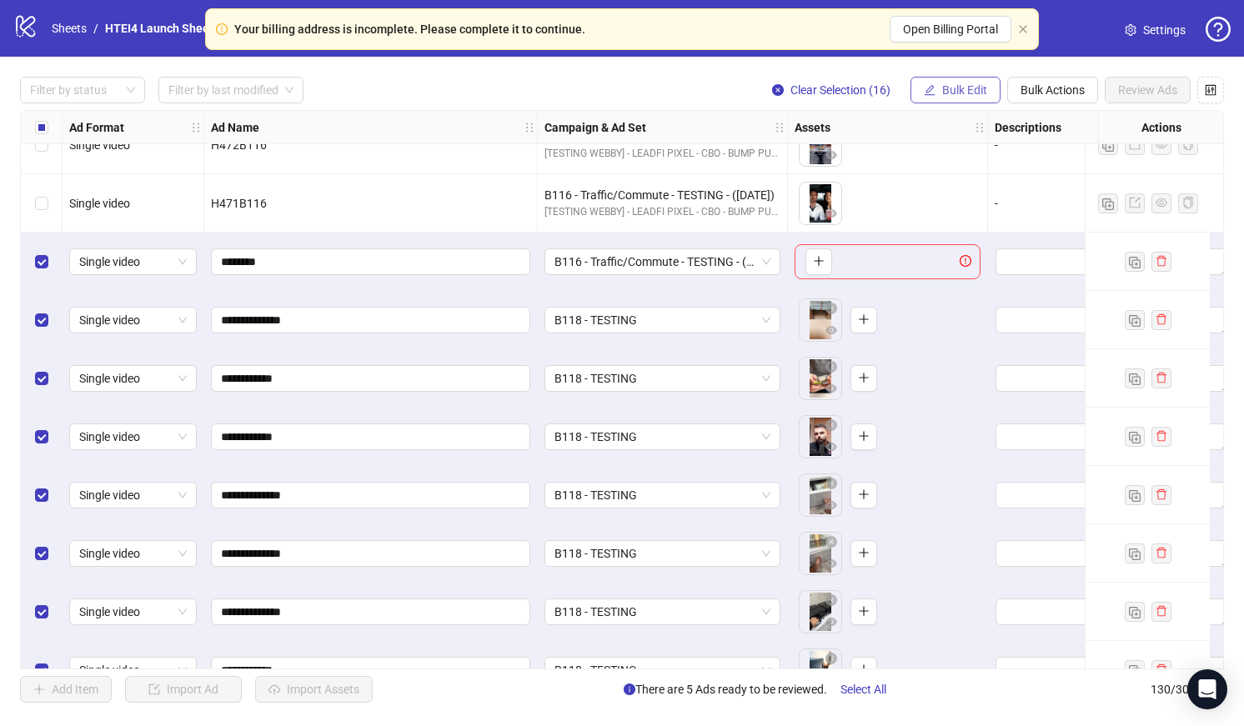
click at [983, 83] on span "Bulk Edit" at bounding box center [964, 89] width 45 height 13
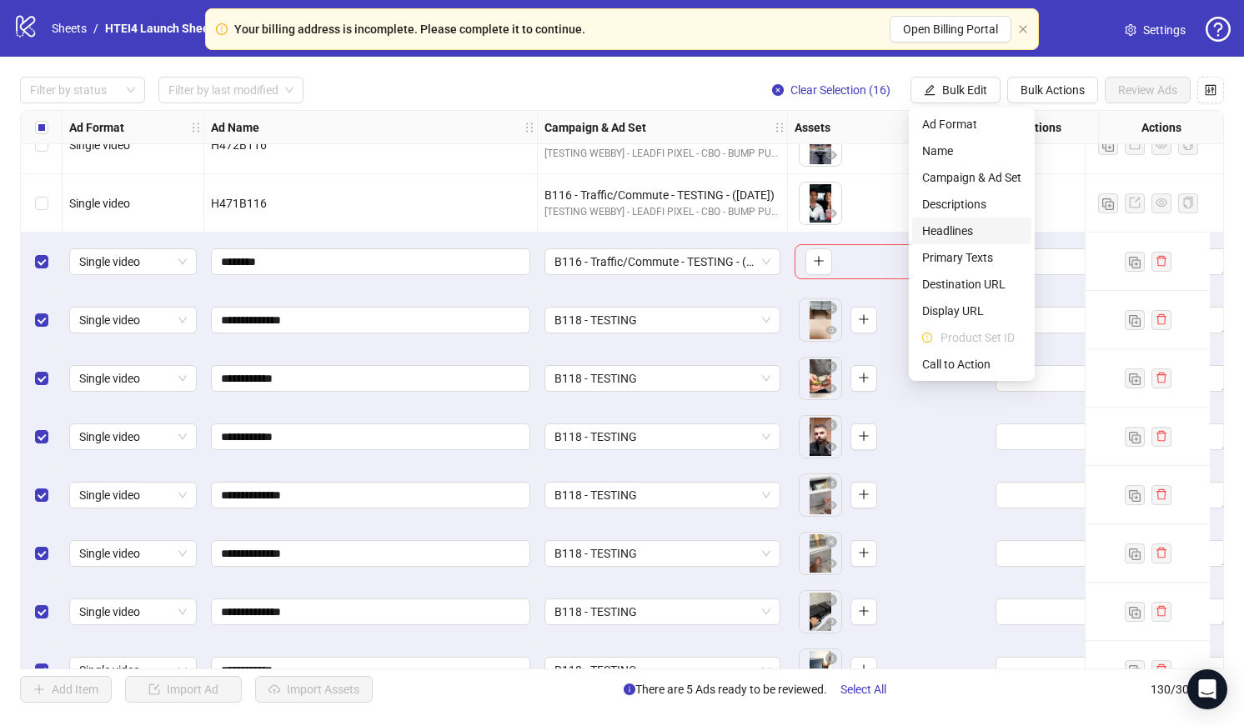
click at [972, 234] on span "Headlines" at bounding box center [971, 231] width 99 height 18
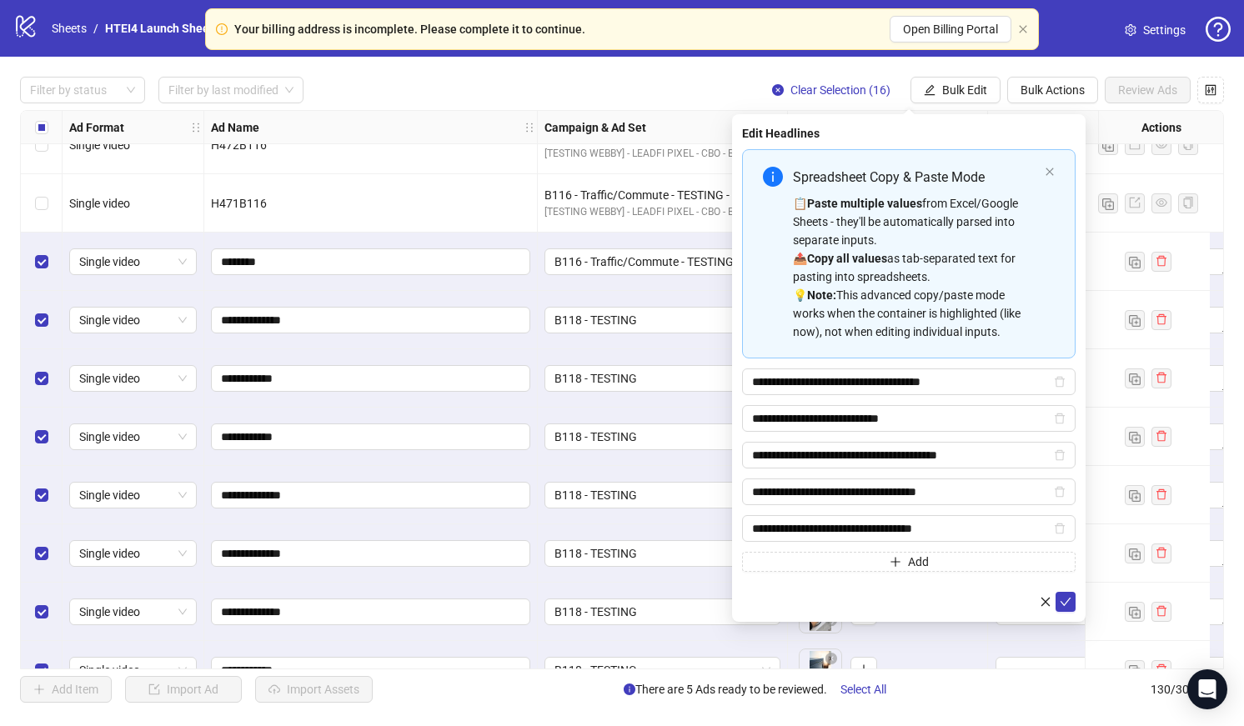
click at [1064, 589] on form "**********" at bounding box center [908, 380] width 333 height 463
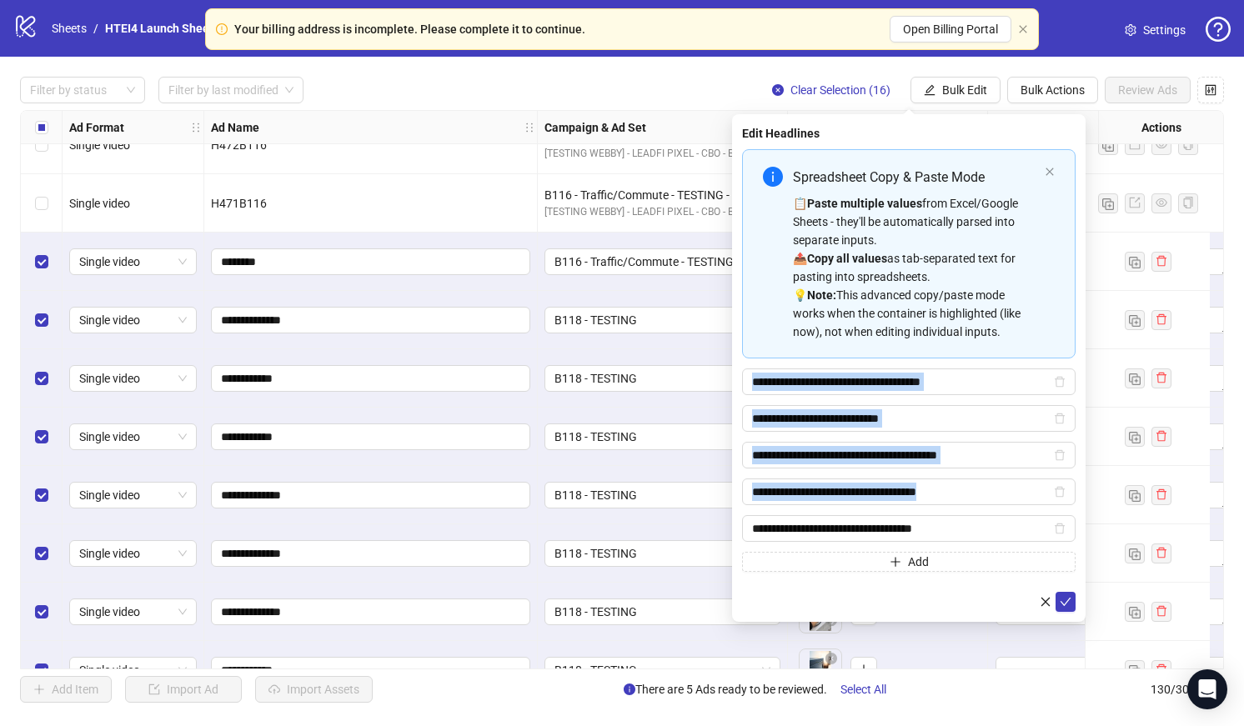
click at [1064, 589] on form "**********" at bounding box center [908, 380] width 333 height 463
click at [1064, 593] on button "submit" at bounding box center [1065, 602] width 20 height 20
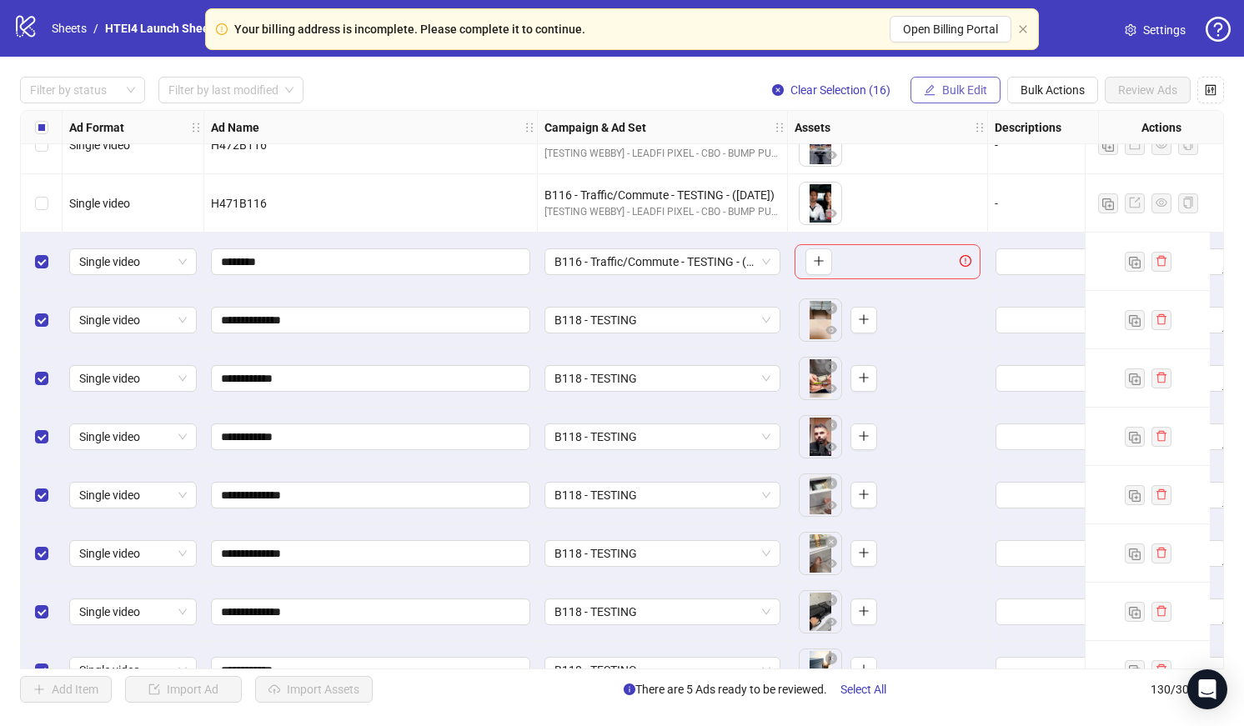
click at [955, 80] on button "Bulk Edit" at bounding box center [955, 90] width 90 height 27
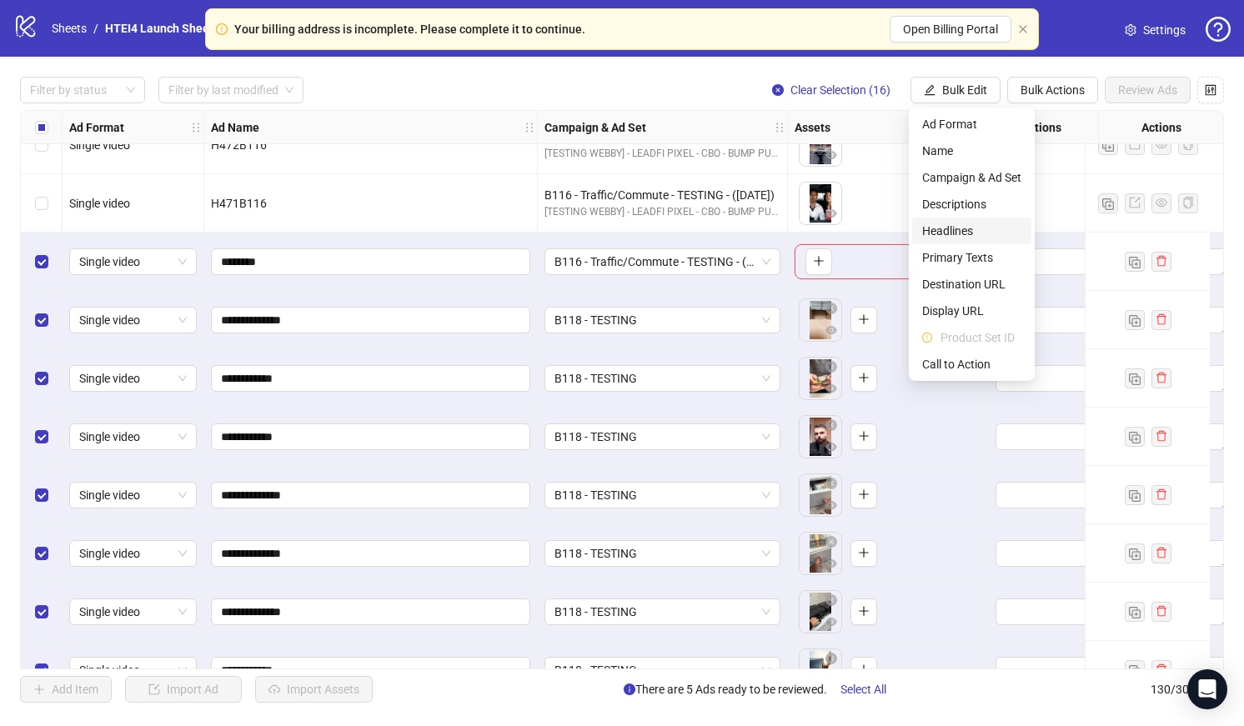
click at [955, 235] on span "Headlines" at bounding box center [971, 231] width 99 height 18
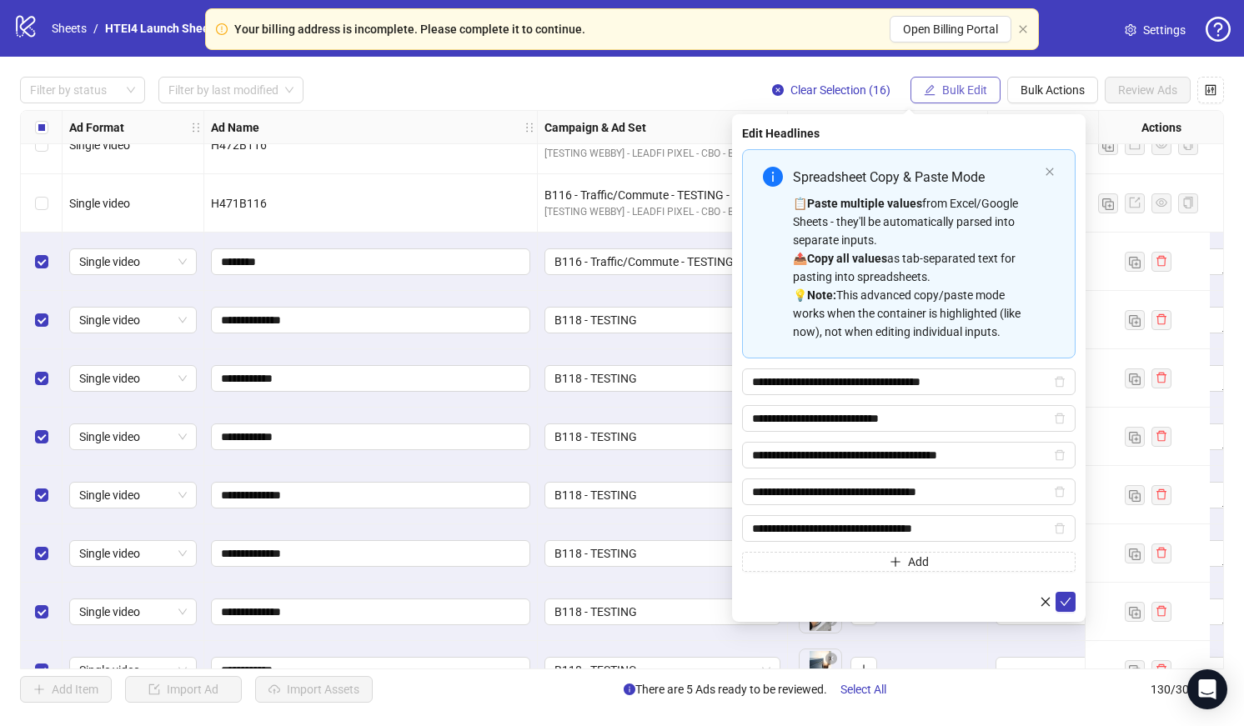
click at [964, 86] on span "Bulk Edit" at bounding box center [964, 89] width 45 height 13
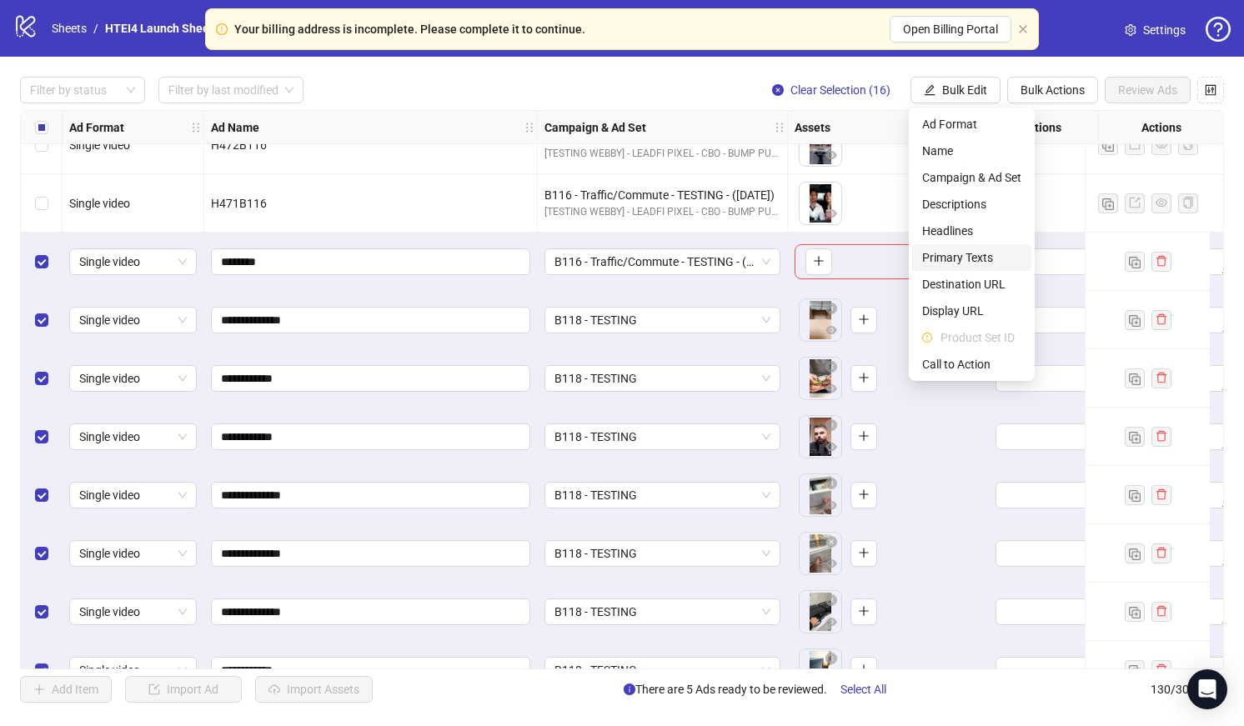
click at [969, 249] on span "Primary Texts" at bounding box center [971, 257] width 99 height 18
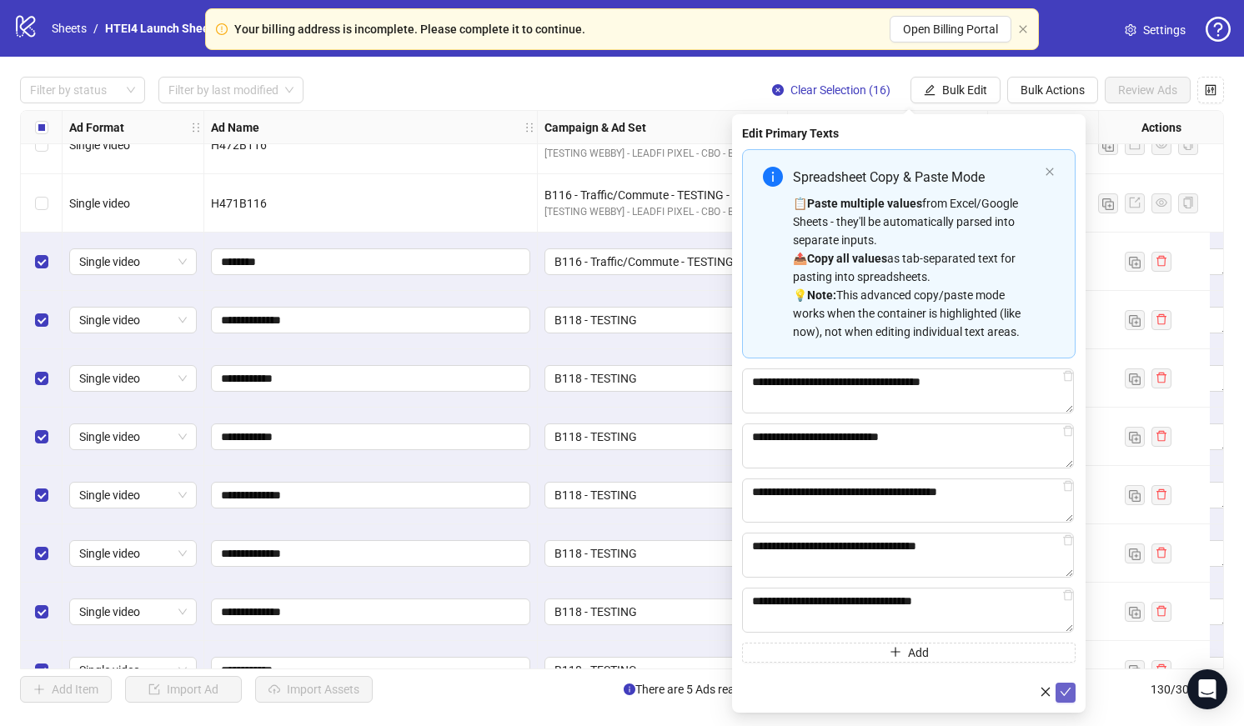
click at [1069, 699] on span "submit" at bounding box center [1065, 692] width 12 height 13
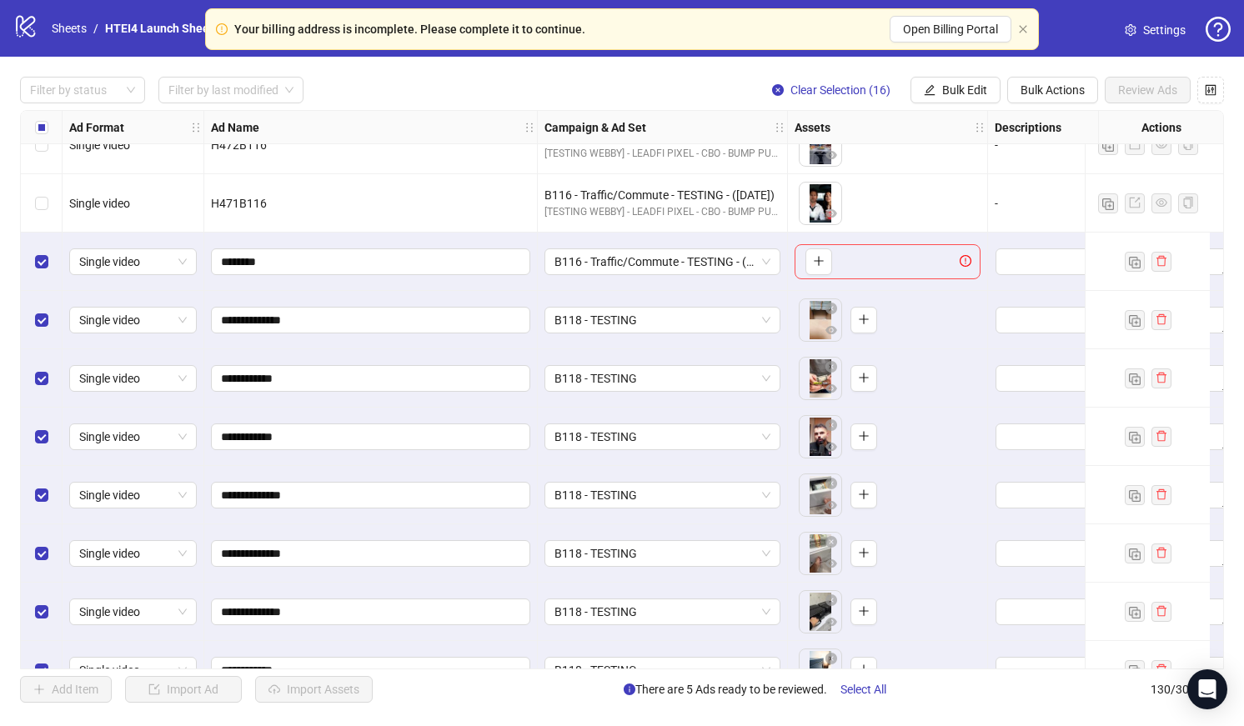
click at [977, 75] on div "Filter by status Filter by last modified Clear Selection (16) Bulk Edit Bulk Ac…" at bounding box center [622, 390] width 1244 height 666
click at [970, 84] on span "Bulk Edit" at bounding box center [964, 89] width 45 height 13
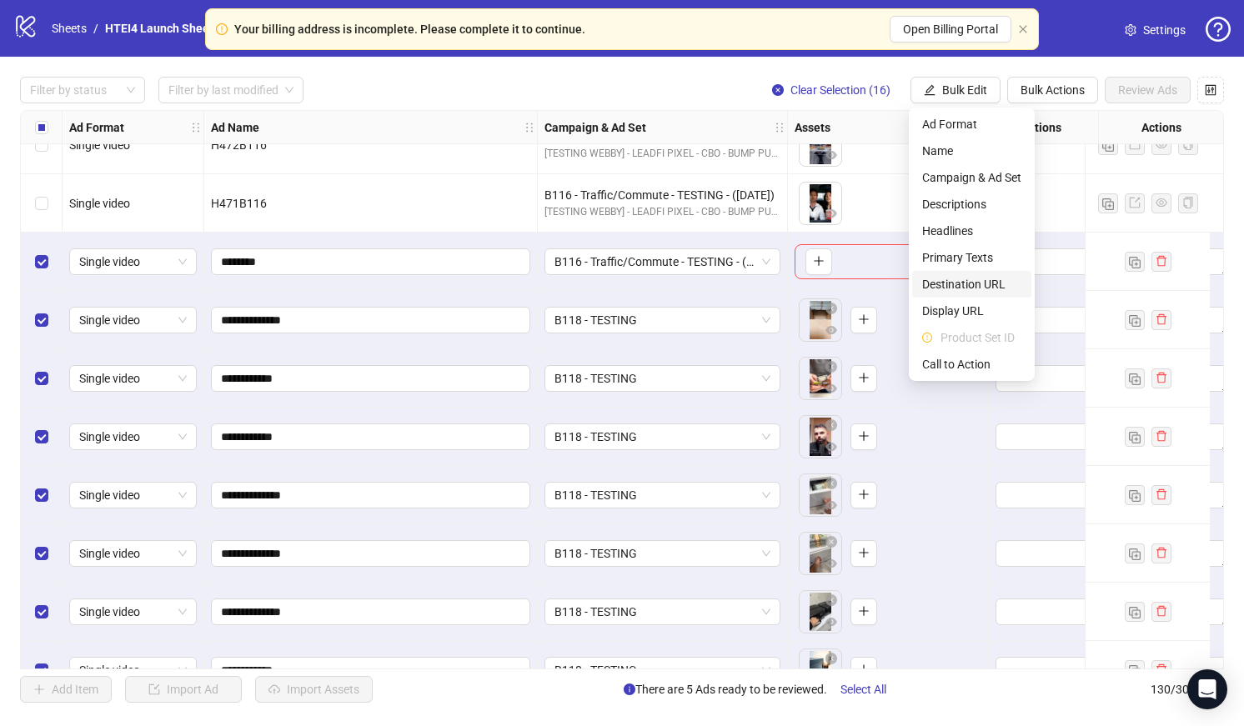
click at [967, 293] on span "Destination URL" at bounding box center [971, 284] width 99 height 18
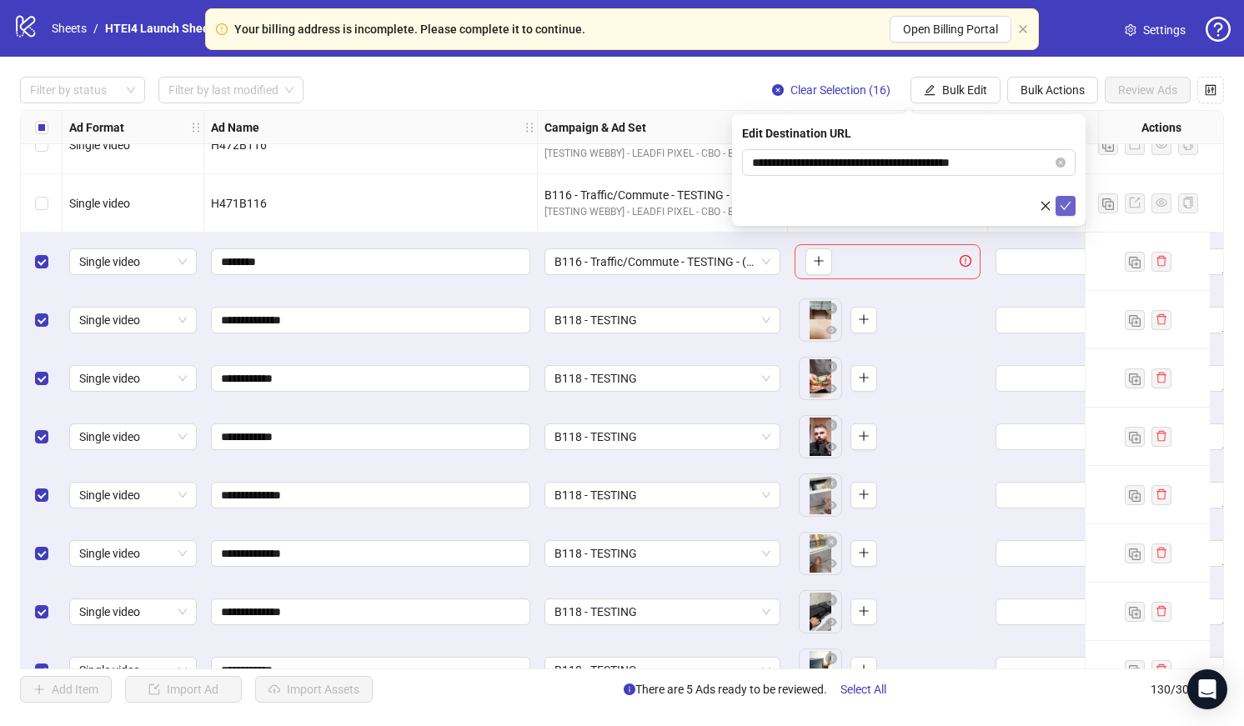
click at [1069, 205] on icon "check" at bounding box center [1065, 206] width 12 height 12
